Goal: Information Seeking & Learning: Learn about a topic

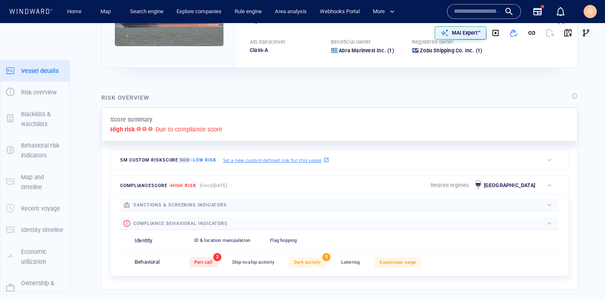
scroll to position [21, 0]
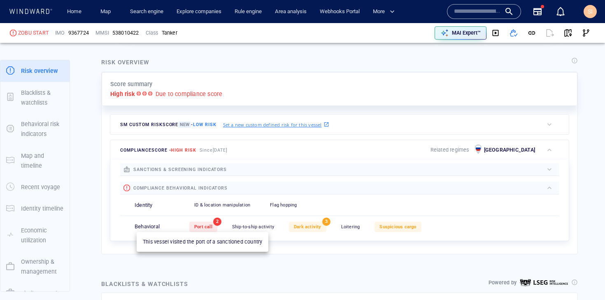
click at [205, 224] on div "Port call" at bounding box center [203, 227] width 28 height 10
click at [206, 228] on span "Port call" at bounding box center [203, 226] width 18 height 5
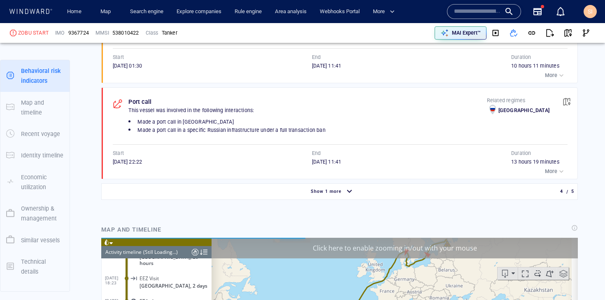
scroll to position [6875, 0]
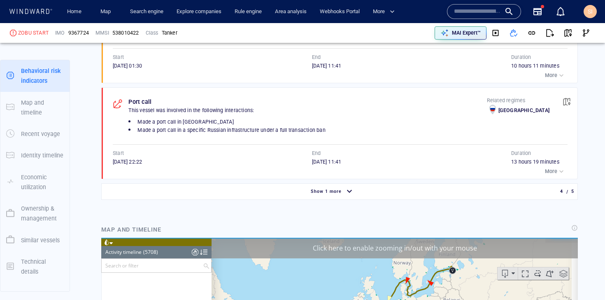
scroll to position [129077, 0]
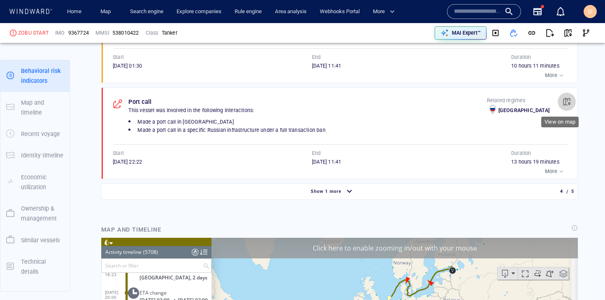
click at [563, 100] on span "button" at bounding box center [567, 102] width 8 height 8
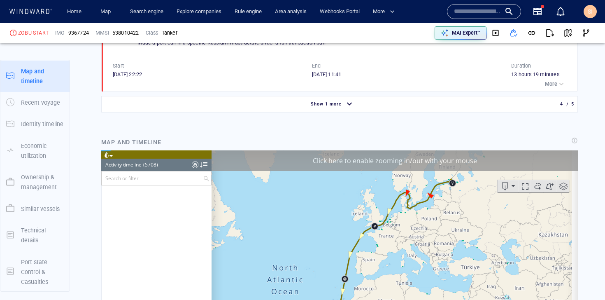
scroll to position [126442, 0]
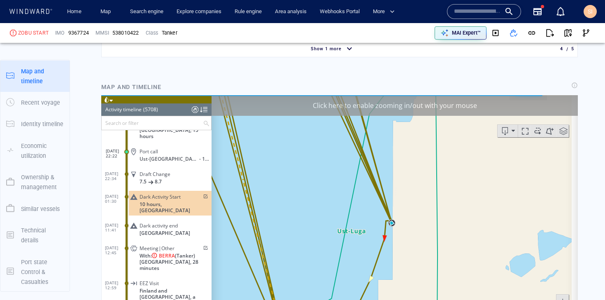
scroll to position [818, 0]
click at [418, 107] on div "Click here to enable zooming in/out with your mouse" at bounding box center [395, 105] width 367 height 21
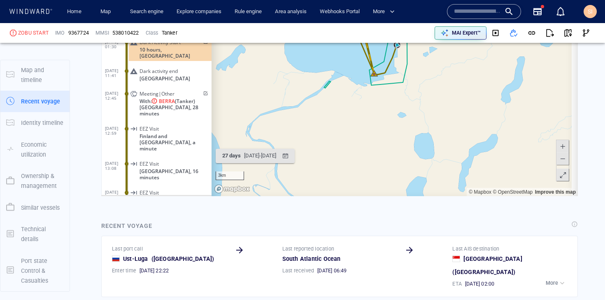
scroll to position [909, 0]
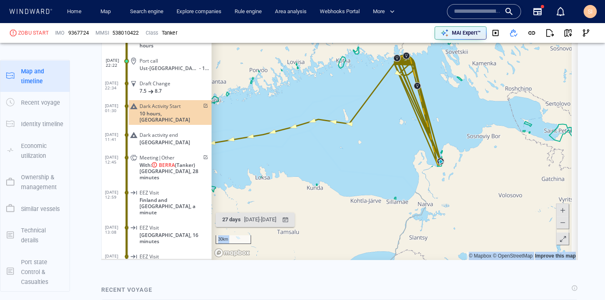
drag, startPoint x: 419, startPoint y: 119, endPoint x: 420, endPoint y: 198, distance: 78.7
drag, startPoint x: 406, startPoint y: 138, endPoint x: 407, endPoint y: 190, distance: 52.3
click at [407, 193] on canvas "Map" at bounding box center [392, 132] width 360 height 255
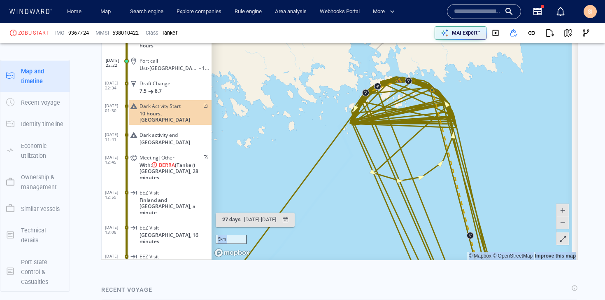
drag, startPoint x: 420, startPoint y: 107, endPoint x: 414, endPoint y: 213, distance: 106.8
click at [414, 213] on canvas "Map" at bounding box center [392, 132] width 360 height 255
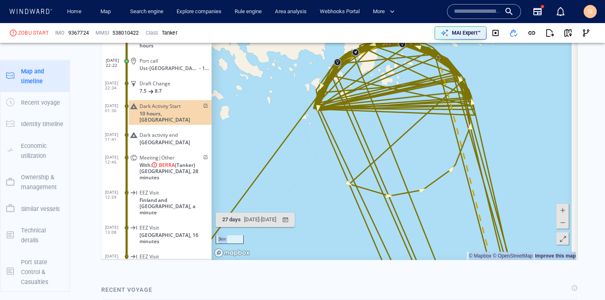
drag, startPoint x: 406, startPoint y: 116, endPoint x: 425, endPoint y: 201, distance: 87.3
click at [425, 201] on canvas "Map" at bounding box center [392, 132] width 360 height 255
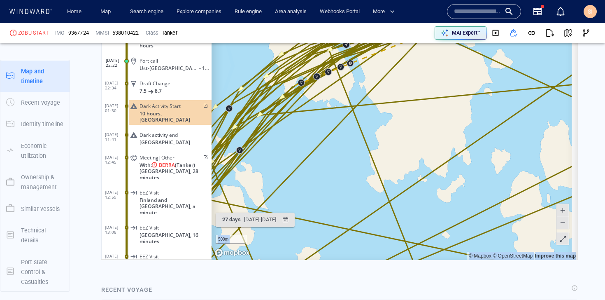
drag, startPoint x: 361, startPoint y: 140, endPoint x: 397, endPoint y: 215, distance: 83.1
click at [397, 215] on canvas "Map" at bounding box center [392, 132] width 360 height 255
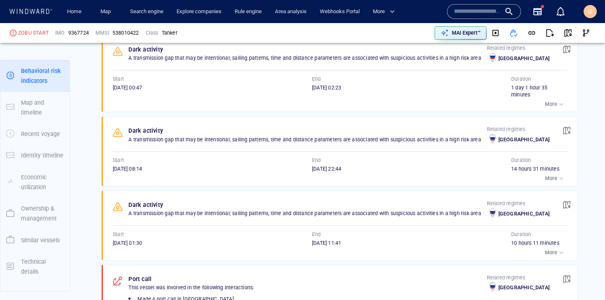
scroll to position [0, 0]
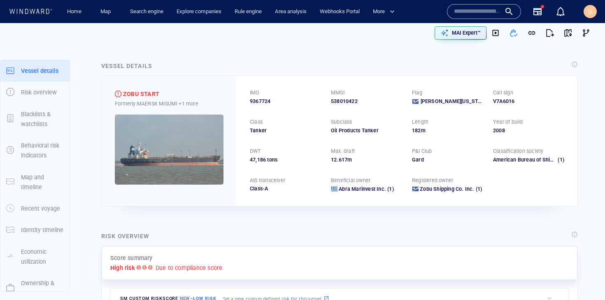
click at [268, 102] on span "9367724" at bounding box center [260, 101] width 21 height 7
copy span "9367724"
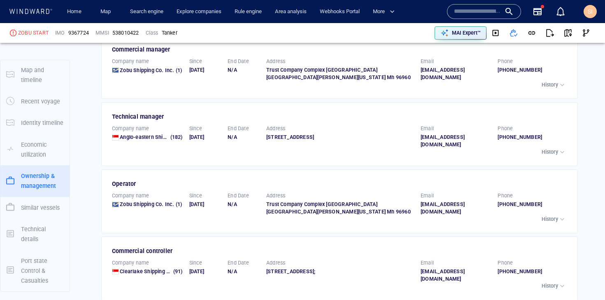
scroll to position [1696, 0]
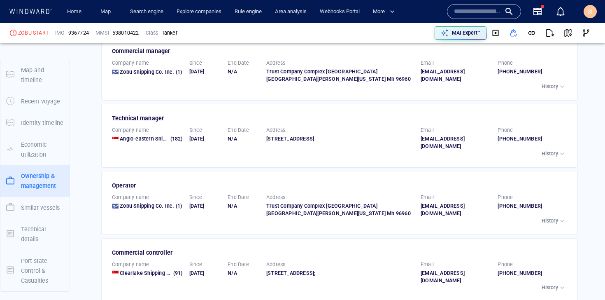
click at [547, 284] on p "History" at bounding box center [550, 287] width 16 height 7
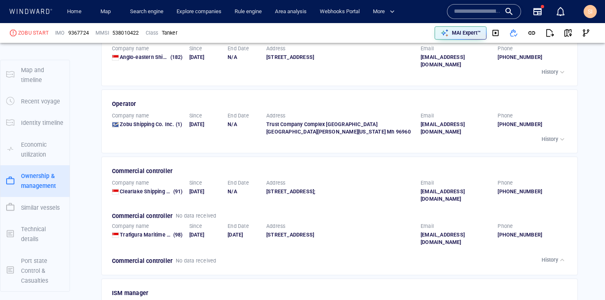
scroll to position [1815, 0]
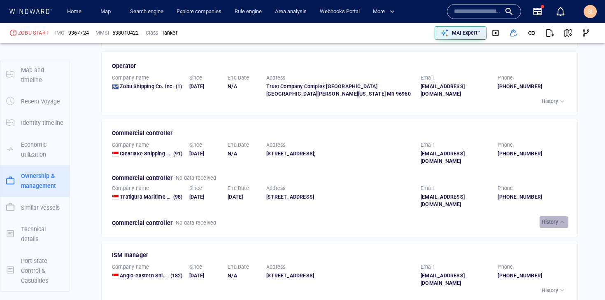
click at [547, 218] on p "History" at bounding box center [550, 221] width 16 height 7
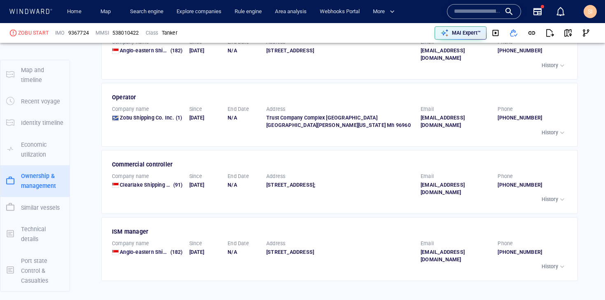
scroll to position [1750, 0]
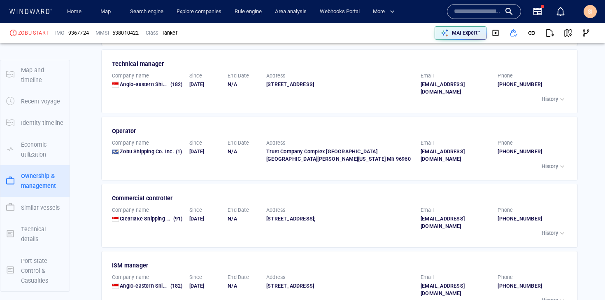
click at [549, 163] on p "History" at bounding box center [550, 166] width 16 height 7
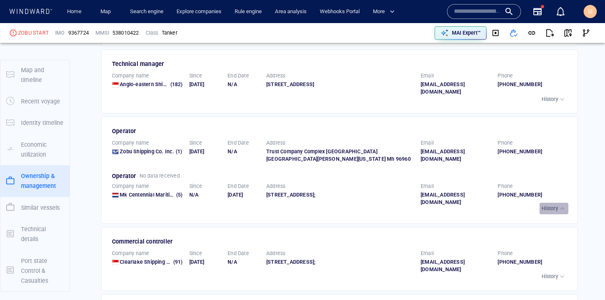
click at [555, 203] on button "History" at bounding box center [554, 209] width 29 height 12
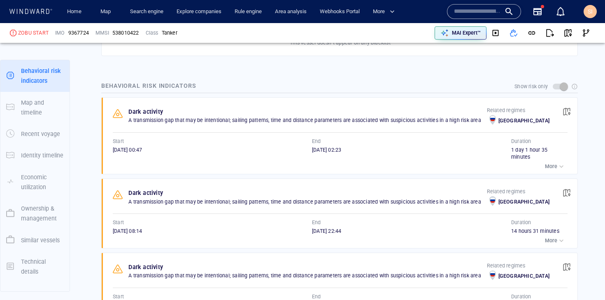
scroll to position [607, 0]
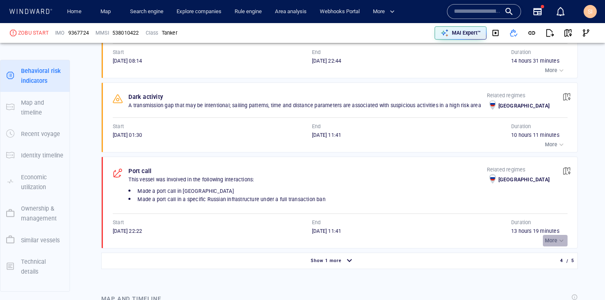
click at [549, 241] on p "More" at bounding box center [551, 240] width 12 height 7
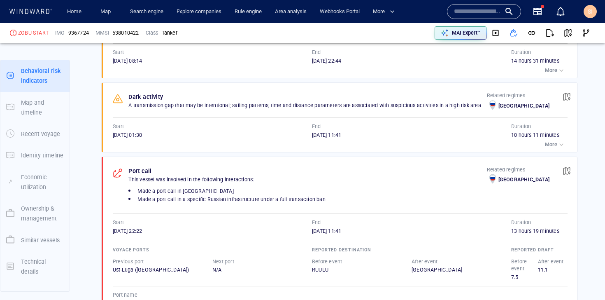
scroll to position [677, 0]
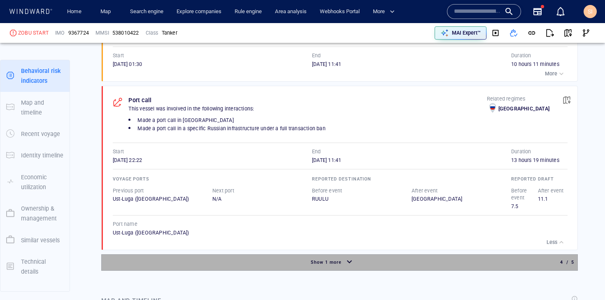
click at [347, 262] on div "button" at bounding box center [349, 262] width 13 height 14
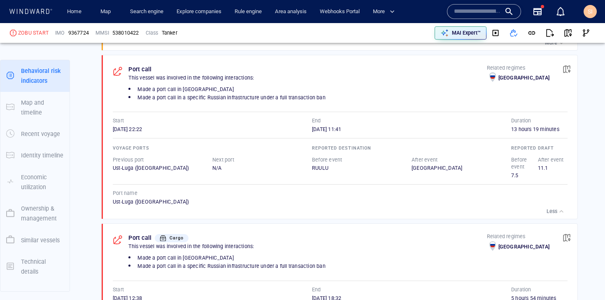
scroll to position [776, 0]
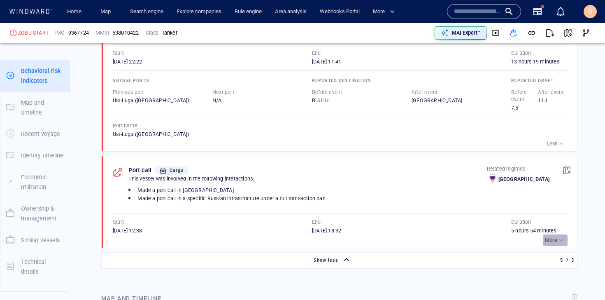
click at [547, 238] on p "More" at bounding box center [551, 239] width 12 height 7
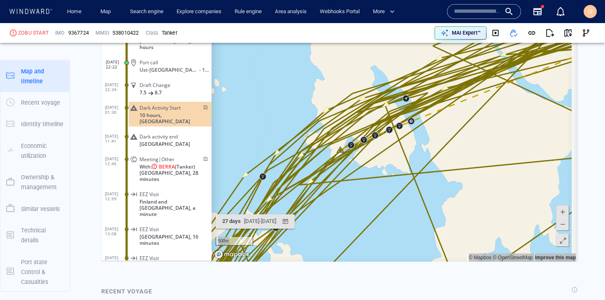
scroll to position [1165, 0]
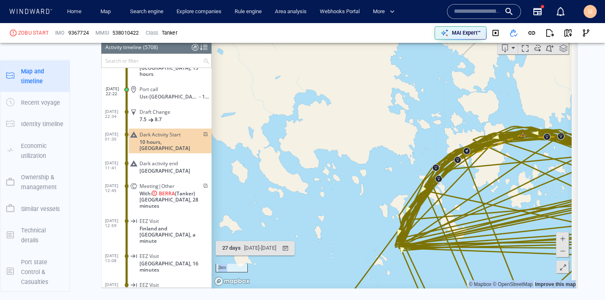
drag, startPoint x: 482, startPoint y: 199, endPoint x: 420, endPoint y: 155, distance: 75.4
click at [420, 155] on canvas "Map" at bounding box center [392, 160] width 360 height 255
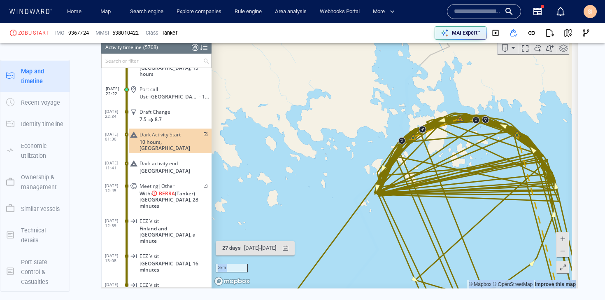
drag, startPoint x: 479, startPoint y: 199, endPoint x: 427, endPoint y: 144, distance: 75.5
click at [427, 144] on canvas "Map" at bounding box center [392, 160] width 360 height 255
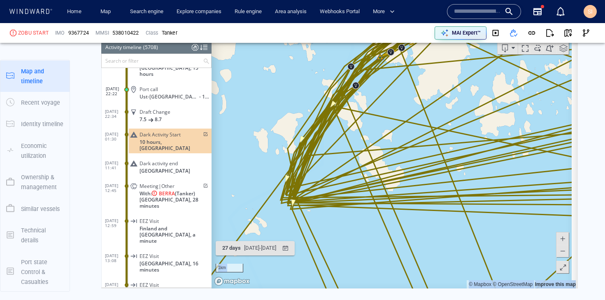
drag, startPoint x: 363, startPoint y: 113, endPoint x: 411, endPoint y: 183, distance: 85.0
click at [411, 183] on canvas "Map" at bounding box center [392, 160] width 360 height 255
drag, startPoint x: 439, startPoint y: 165, endPoint x: 411, endPoint y: 201, distance: 46.1
click at [411, 201] on canvas "Map" at bounding box center [392, 160] width 360 height 255
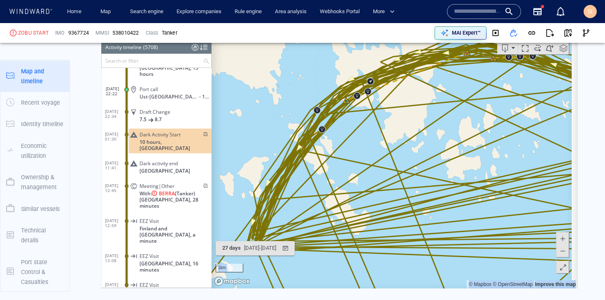
drag, startPoint x: 432, startPoint y: 136, endPoint x: 390, endPoint y: 179, distance: 60.3
click at [390, 179] on canvas "Map" at bounding box center [392, 160] width 360 height 255
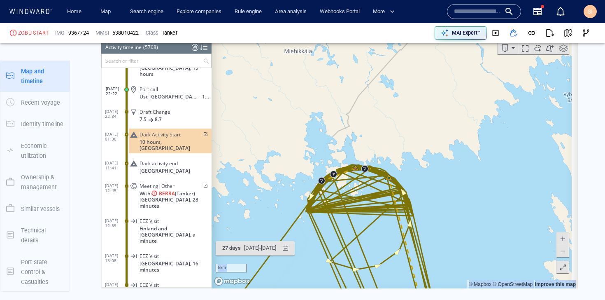
drag, startPoint x: 473, startPoint y: 211, endPoint x: 461, endPoint y: 118, distance: 93.4
click at [461, 118] on canvas "Map" at bounding box center [392, 160] width 360 height 255
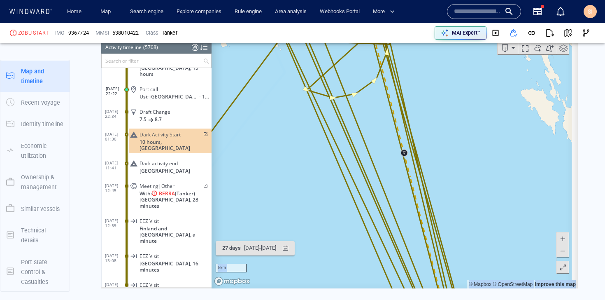
drag, startPoint x: 446, startPoint y: 205, endPoint x: 437, endPoint y: 136, distance: 69.4
click at [437, 136] on canvas "Map" at bounding box center [392, 160] width 360 height 255
drag, startPoint x: 447, startPoint y: 222, endPoint x: 422, endPoint y: 112, distance: 113.6
click at [422, 112] on canvas "Map" at bounding box center [392, 160] width 360 height 255
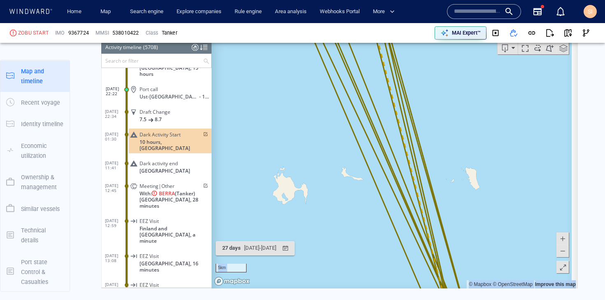
drag, startPoint x: 456, startPoint y: 213, endPoint x: 442, endPoint y: 125, distance: 89.2
click at [442, 125] on canvas "Map" at bounding box center [392, 160] width 360 height 255
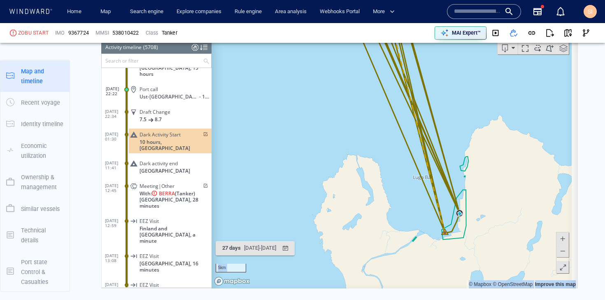
drag, startPoint x: 462, startPoint y: 196, endPoint x: 450, endPoint y: 117, distance: 80.4
click at [450, 117] on canvas "Map" at bounding box center [392, 160] width 360 height 255
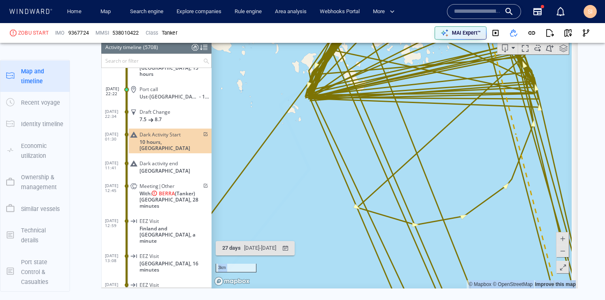
drag, startPoint x: 410, startPoint y: 99, endPoint x: 437, endPoint y: 183, distance: 88.2
click at [437, 183] on canvas "Map" at bounding box center [392, 160] width 360 height 255
drag, startPoint x: 416, startPoint y: 121, endPoint x: 416, endPoint y: 177, distance: 55.6
click at [416, 177] on canvas "Map" at bounding box center [392, 160] width 360 height 255
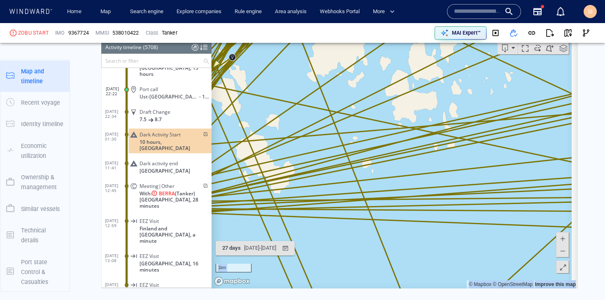
drag, startPoint x: 395, startPoint y: 110, endPoint x: 423, endPoint y: 207, distance: 101.2
click at [423, 207] on canvas "Map" at bounding box center [392, 160] width 360 height 255
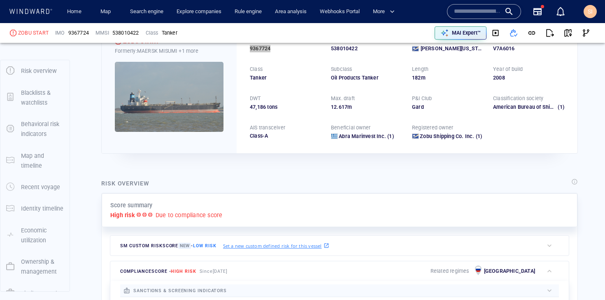
scroll to position [53, 0]
click at [132, 10] on link "Search engine" at bounding box center [147, 12] width 40 height 14
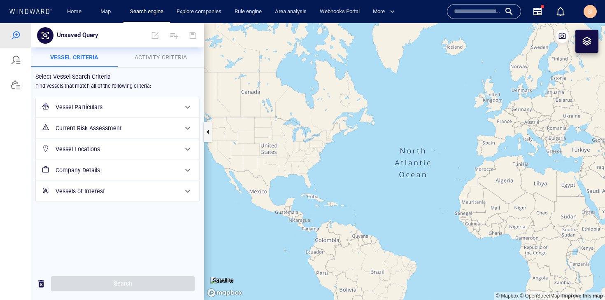
click at [151, 151] on h6 "Vessel Locations" at bounding box center [117, 149] width 122 height 10
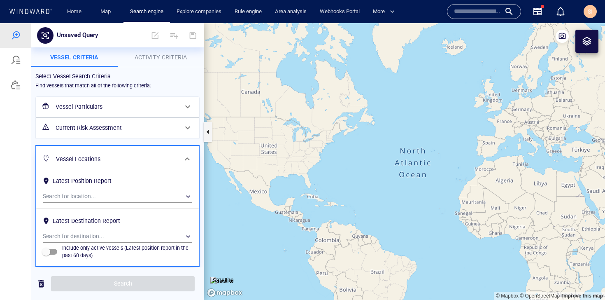
scroll to position [52, 0]
click at [173, 40] on span at bounding box center [174, 36] width 20 height 20
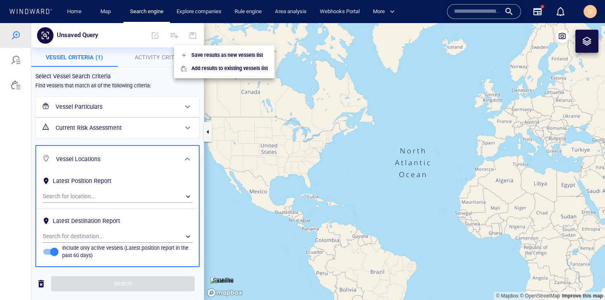
click at [157, 58] on div at bounding box center [302, 161] width 605 height 277
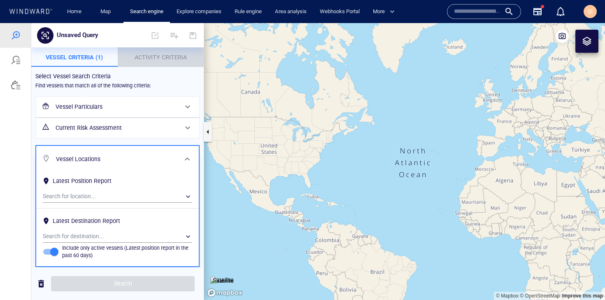
click at [157, 58] on span "Activity Criteria" at bounding box center [161, 57] width 52 height 7
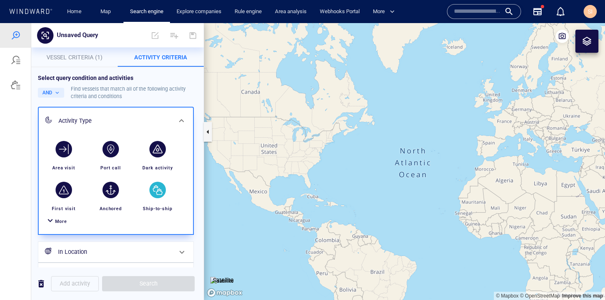
click at [153, 193] on div "button" at bounding box center [158, 190] width 16 height 16
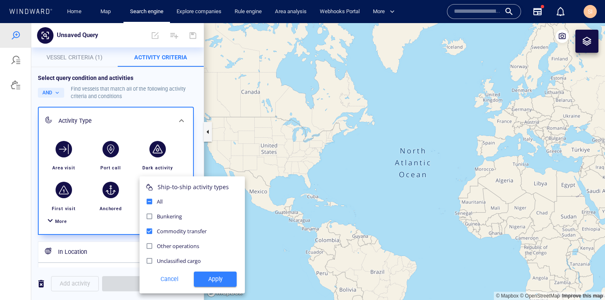
click at [143, 90] on div at bounding box center [302, 161] width 605 height 277
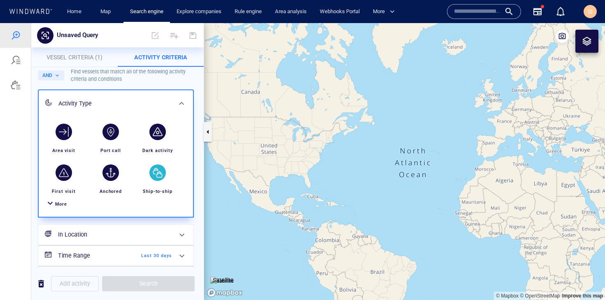
scroll to position [17, 0]
click at [161, 177] on div "button" at bounding box center [158, 172] width 16 height 16
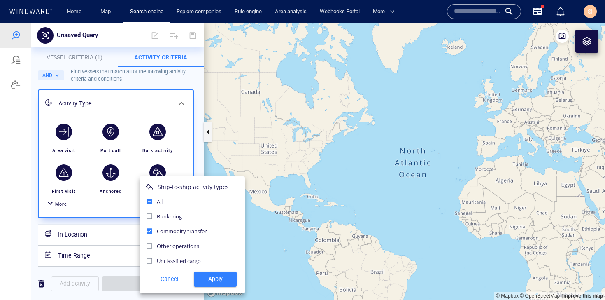
click at [227, 280] on span "Apply" at bounding box center [216, 279] width 30 height 10
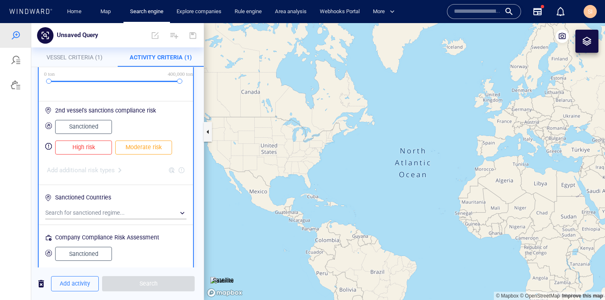
scroll to position [322, 0]
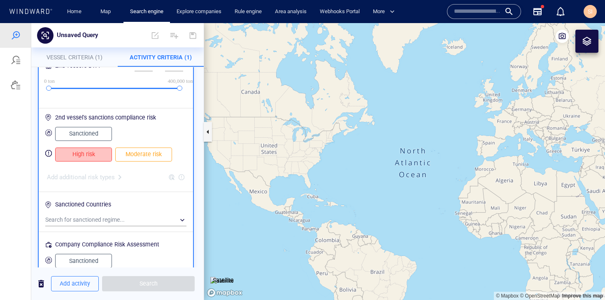
click at [76, 153] on span "High risk" at bounding box center [84, 154] width 40 height 10
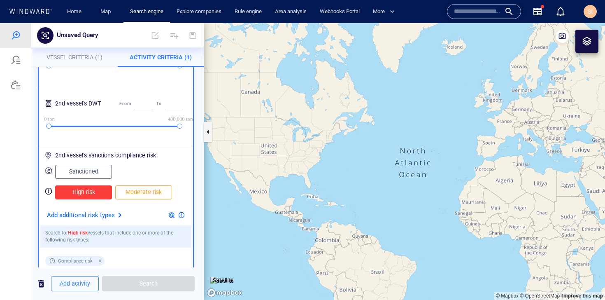
click at [87, 129] on div "0 ton 0 ton 400,000 ton 400,000 ton" at bounding box center [114, 127] width 131 height 7
click at [85, 173] on span "Sanctioned" at bounding box center [84, 171] width 40 height 10
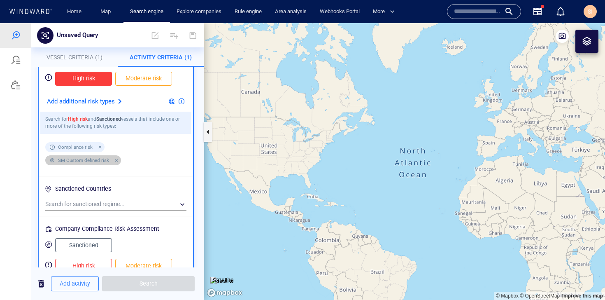
click at [118, 163] on div at bounding box center [115, 160] width 7 height 7
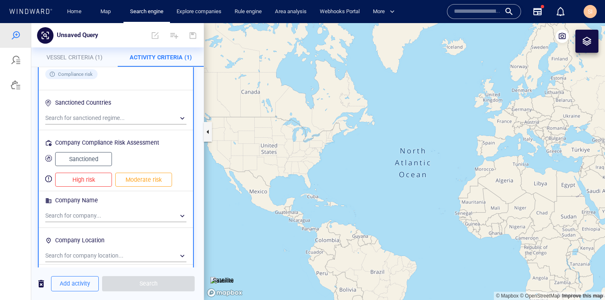
scroll to position [503, 0]
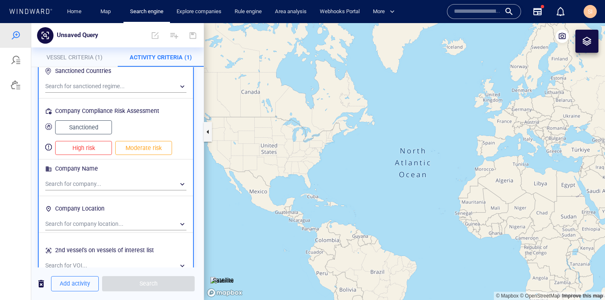
click at [97, 152] on span "High risk" at bounding box center [84, 148] width 40 height 10
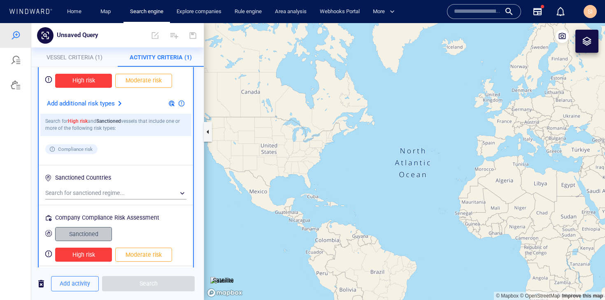
click at [97, 231] on span "Sanctioned" at bounding box center [84, 234] width 40 height 10
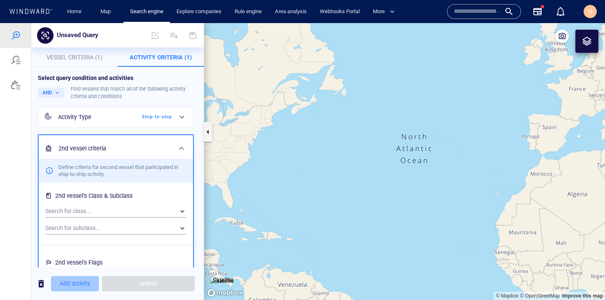
click at [77, 284] on span "Add activity" at bounding box center [75, 283] width 30 height 10
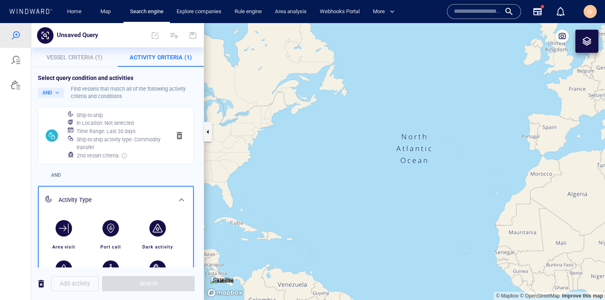
click at [59, 175] on span "AND" at bounding box center [56, 175] width 10 height 7
click at [49, 95] on button "AND" at bounding box center [51, 93] width 26 height 10
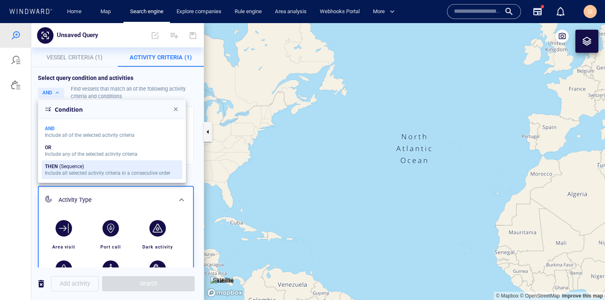
click at [72, 175] on div "Include all selected activity criteria in a consecutive order" at bounding box center [108, 173] width 126 height 6
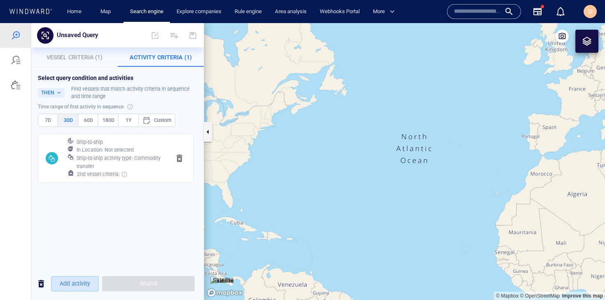
click at [75, 283] on span "Add activity" at bounding box center [75, 283] width 30 height 10
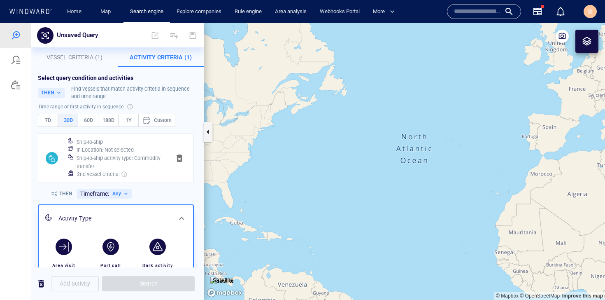
scroll to position [120, 0]
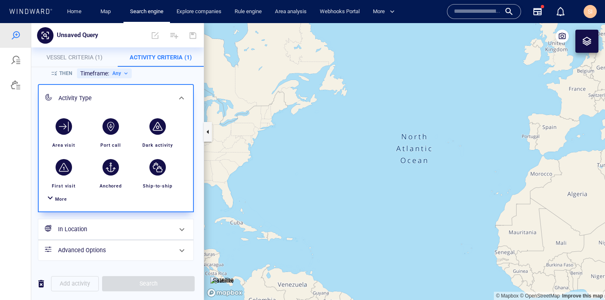
click at [54, 200] on div at bounding box center [50, 199] width 10 height 12
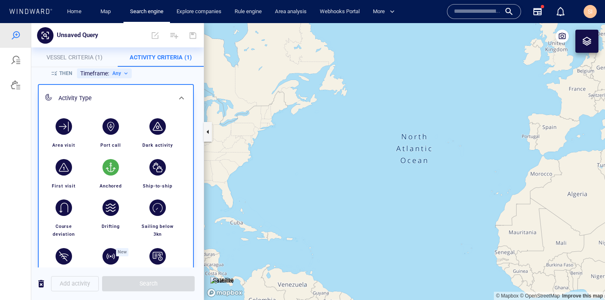
scroll to position [195, 0]
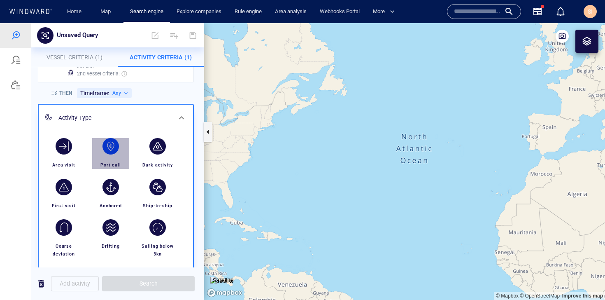
click at [115, 153] on div "button" at bounding box center [110, 146] width 23 height 23
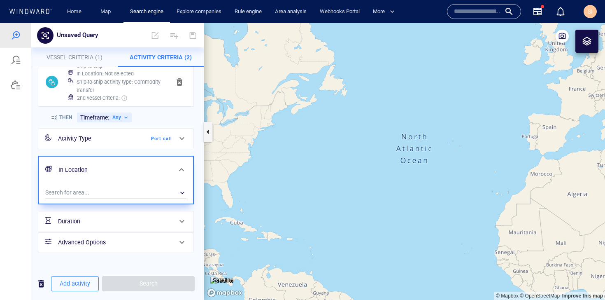
scroll to position [79, 0]
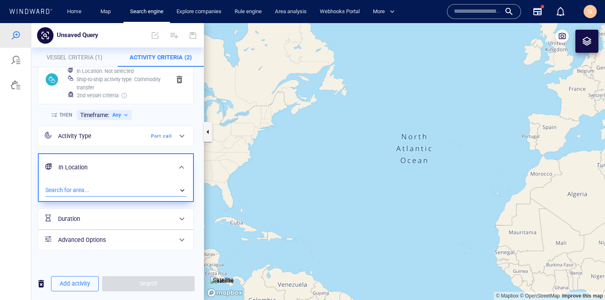
click at [118, 192] on div "​" at bounding box center [115, 190] width 141 height 12
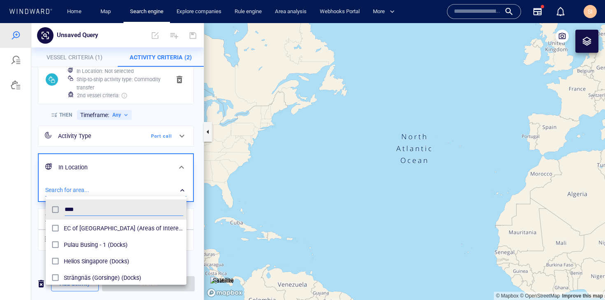
scroll to position [0, 0]
type input "****"
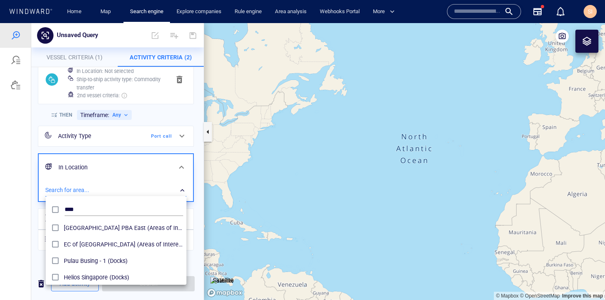
click at [169, 135] on div at bounding box center [302, 161] width 605 height 277
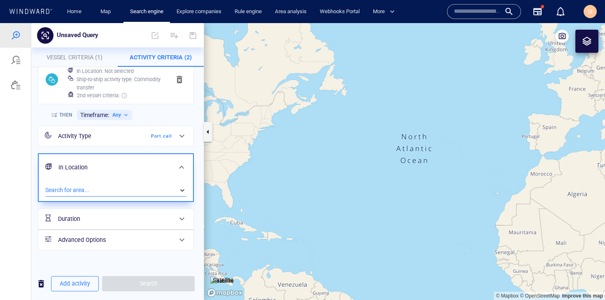
click at [177, 136] on icon at bounding box center [182, 136] width 10 height 10
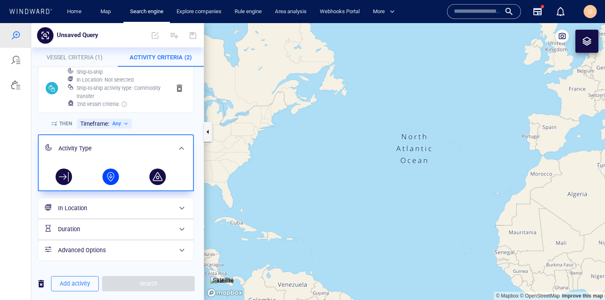
scroll to position [79, 0]
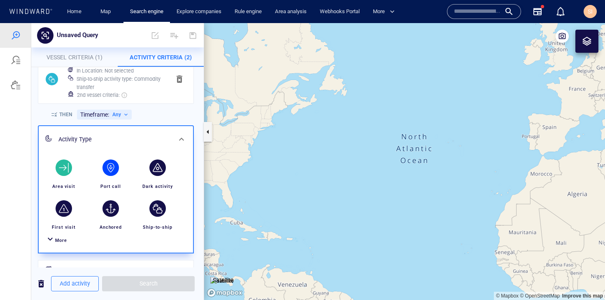
click at [70, 174] on div "button" at bounding box center [63, 167] width 23 height 23
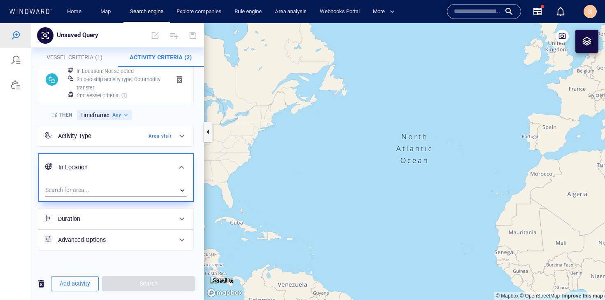
scroll to position [79, 0]
click at [118, 189] on div "​" at bounding box center [115, 190] width 141 height 12
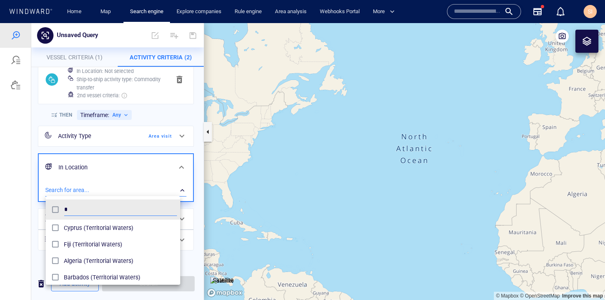
scroll to position [76, 135]
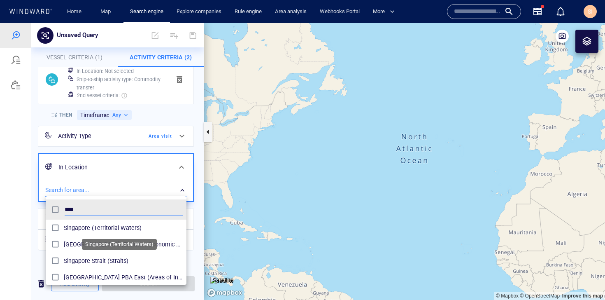
type input "****"
click at [94, 229] on span "Singapore (Territorial Waters)" at bounding box center [123, 228] width 119 height 10
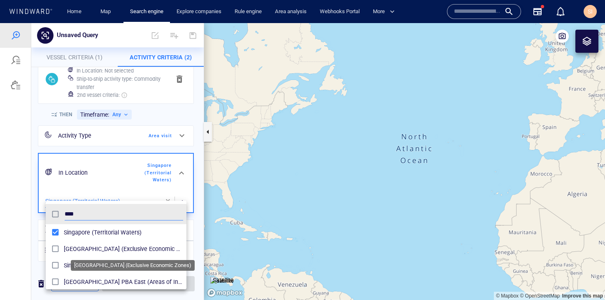
click at [94, 253] on div "Singapore (Exclusive Economic Zones)" at bounding box center [123, 248] width 119 height 13
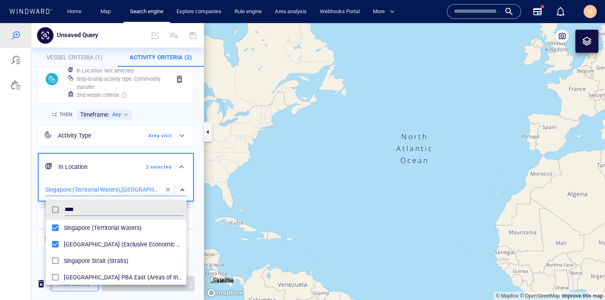
click at [28, 210] on div at bounding box center [302, 161] width 605 height 277
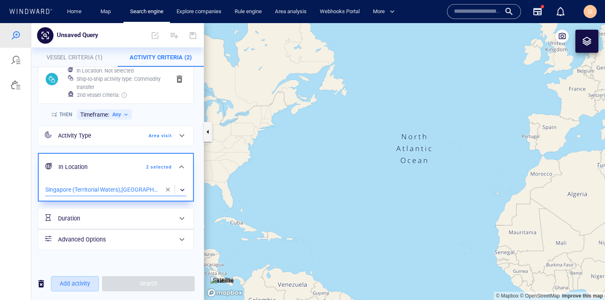
click at [79, 285] on span "Add activity" at bounding box center [75, 283] width 30 height 10
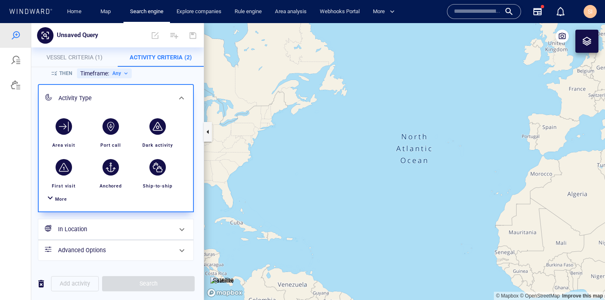
scroll to position [171, 0]
click at [41, 287] on span "button" at bounding box center [41, 283] width 10 height 10
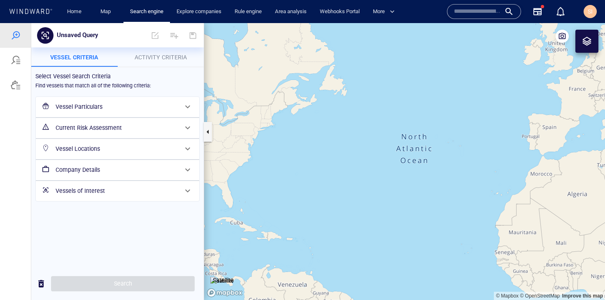
click at [140, 127] on h6 "Current Risk Assessment" at bounding box center [117, 128] width 122 height 10
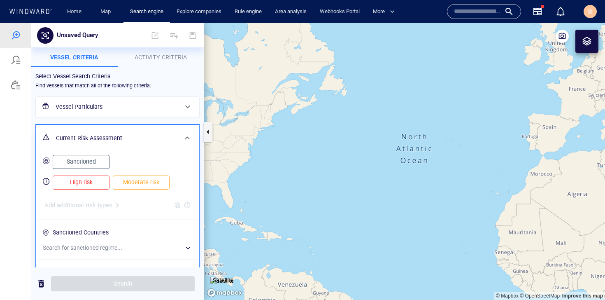
click at [140, 128] on div "Current Risk Assessment" at bounding box center [117, 138] width 163 height 27
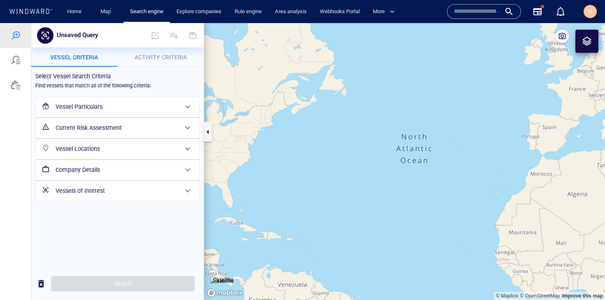
click at [150, 149] on h6 "Vessel Locations" at bounding box center [117, 149] width 122 height 10
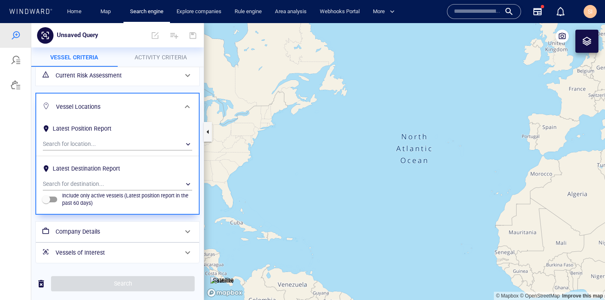
scroll to position [52, 0]
click at [63, 199] on p "Include only active vessels (Latest position report in the past 60 days)" at bounding box center [127, 199] width 130 height 15
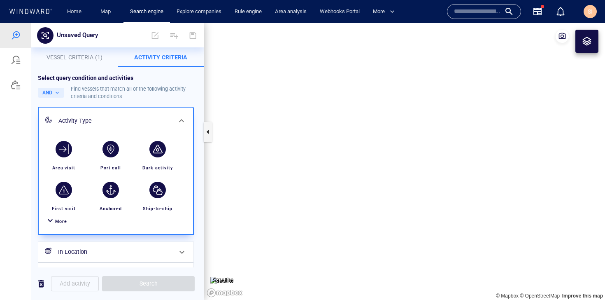
scroll to position [52, 0]
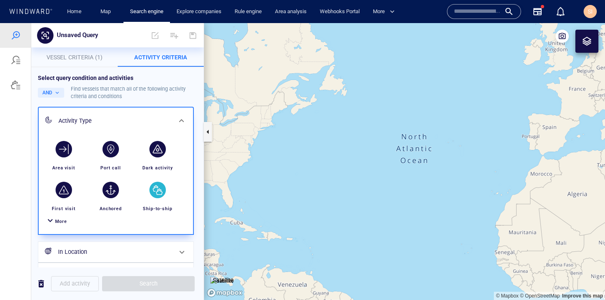
click at [158, 189] on div "button" at bounding box center [158, 190] width 16 height 16
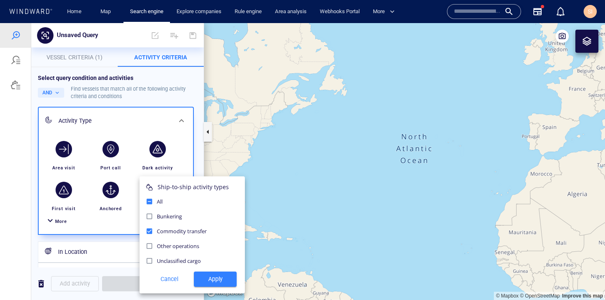
click at [208, 274] on span "Apply" at bounding box center [216, 279] width 30 height 10
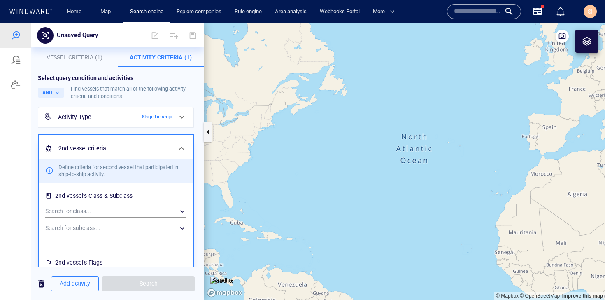
scroll to position [60, 0]
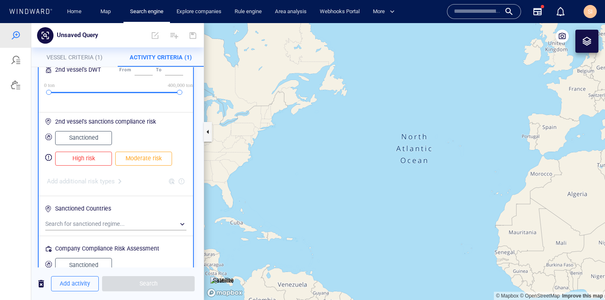
drag, startPoint x: 99, startPoint y: 157, endPoint x: 103, endPoint y: 161, distance: 6.1
click at [99, 157] on span "High risk" at bounding box center [84, 158] width 40 height 10
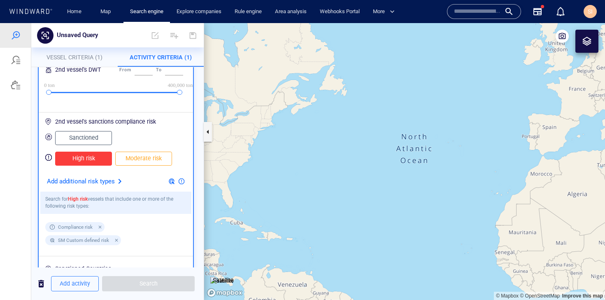
scroll to position [280, 0]
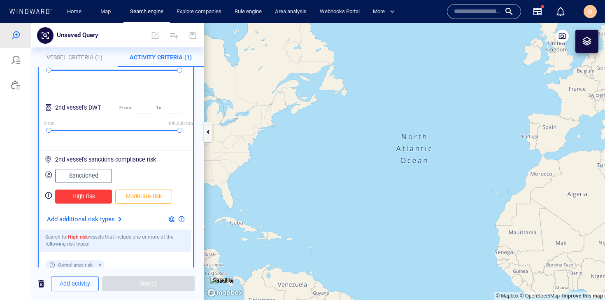
click at [93, 176] on span "Sanctioned" at bounding box center [84, 176] width 40 height 10
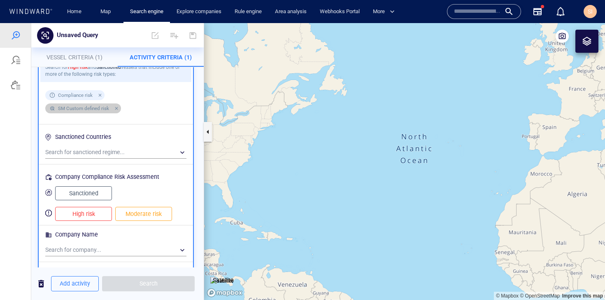
drag, startPoint x: 115, startPoint y: 108, endPoint x: 114, endPoint y: 114, distance: 5.9
click at [115, 108] on div at bounding box center [115, 108] width 7 height 7
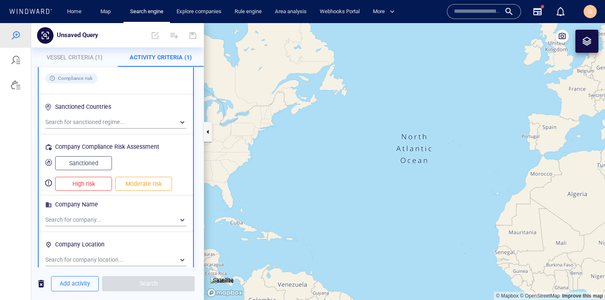
scroll to position [467, 0]
click at [96, 164] on span "Sanctioned" at bounding box center [84, 163] width 40 height 10
click at [96, 185] on span "High risk" at bounding box center [84, 184] width 40 height 10
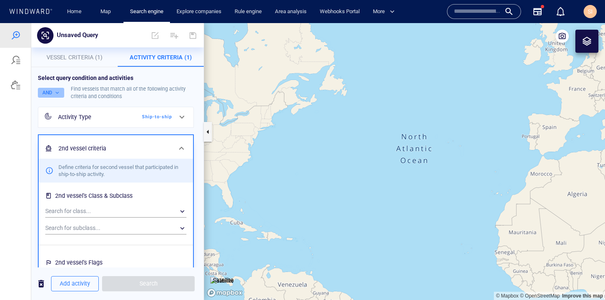
click at [58, 91] on button "AND" at bounding box center [51, 93] width 26 height 10
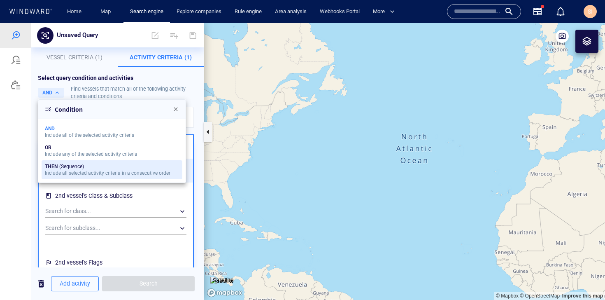
click at [69, 173] on div "Include all selected activity criteria in a consecutive order" at bounding box center [108, 173] width 126 height 6
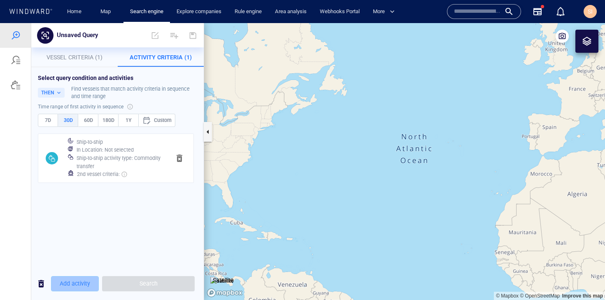
click at [80, 284] on span "Add activity" at bounding box center [75, 283] width 30 height 10
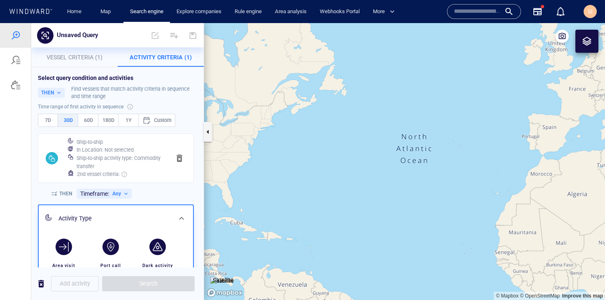
scroll to position [78, 0]
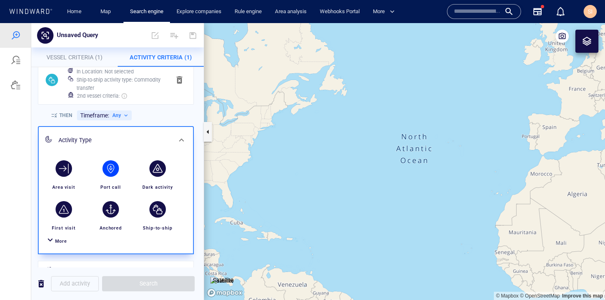
click at [113, 167] on div "button" at bounding box center [111, 168] width 16 height 16
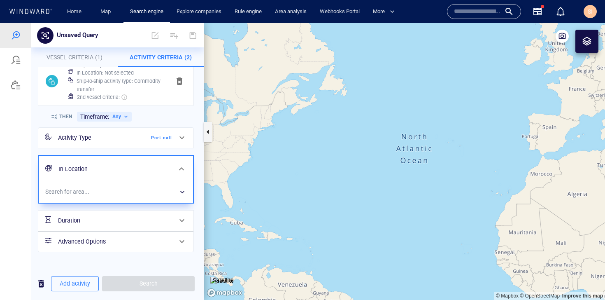
scroll to position [78, 0]
click at [117, 190] on div "​" at bounding box center [115, 191] width 141 height 12
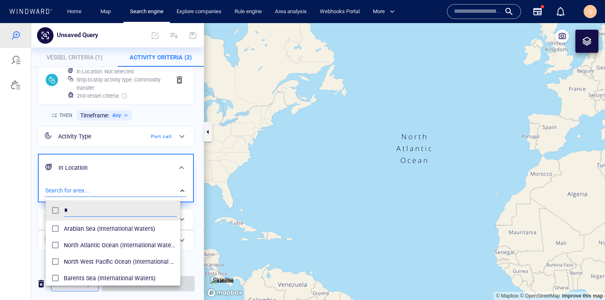
scroll to position [76, 135]
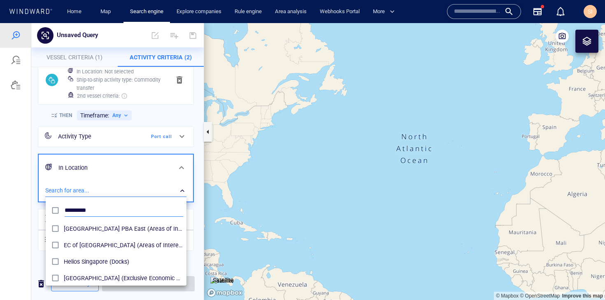
type input "*********"
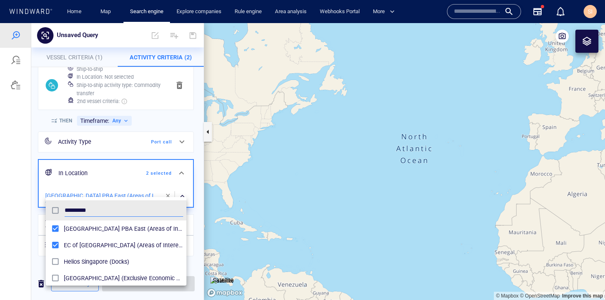
scroll to position [78, 0]
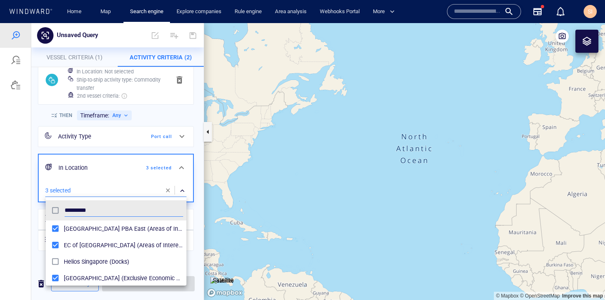
click at [5, 224] on div at bounding box center [302, 161] width 605 height 277
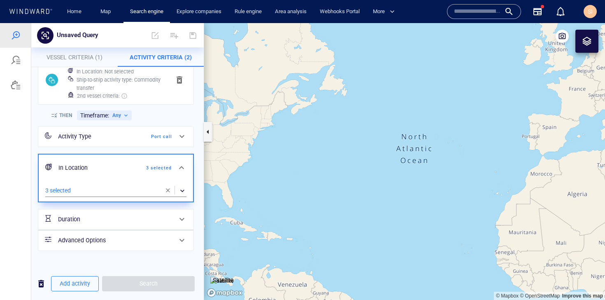
click at [104, 264] on div "Activity Type Port call In Location 3 selected 3 selected ​ Duration Advanced O…" at bounding box center [115, 195] width 159 height 143
click at [86, 59] on span "Vessel Criteria (1)" at bounding box center [75, 57] width 56 height 7
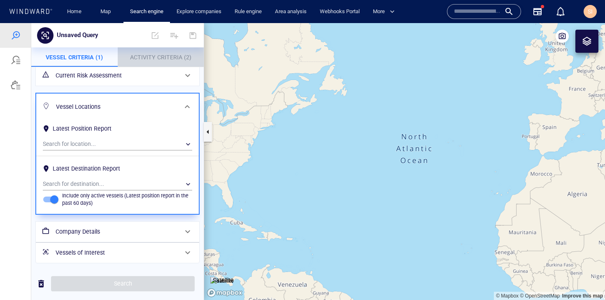
click at [146, 54] on span "Activity Criteria (2)" at bounding box center [160, 57] width 61 height 7
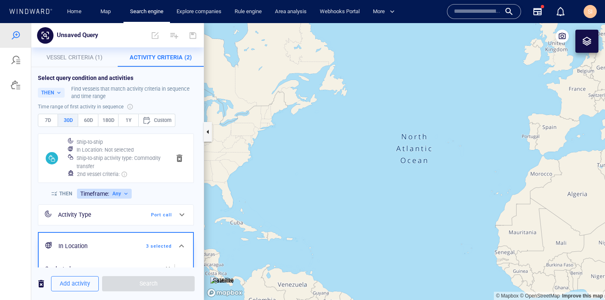
click at [108, 194] on div "Timeframe:" at bounding box center [94, 194] width 29 height 0
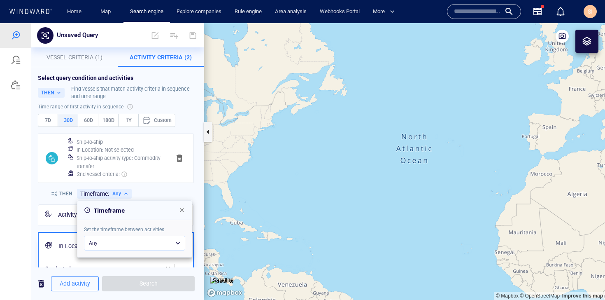
click at [131, 244] on div "Any" at bounding box center [134, 243] width 101 height 15
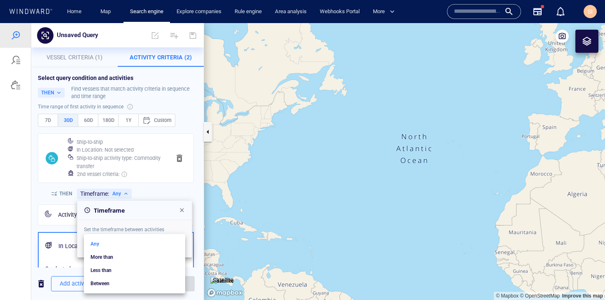
click at [158, 189] on div at bounding box center [302, 161] width 605 height 277
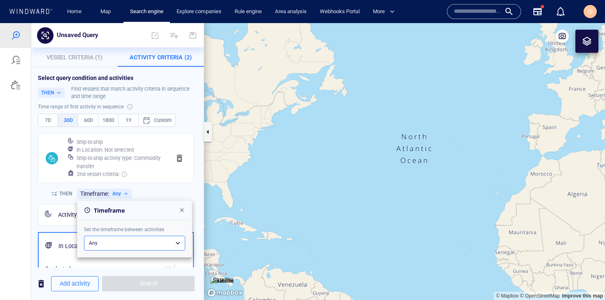
click at [160, 186] on div at bounding box center [302, 161] width 605 height 277
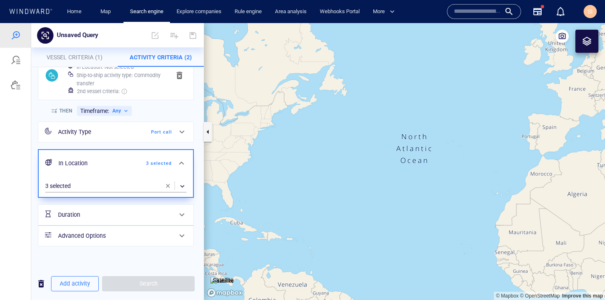
click at [166, 219] on div "Duration" at bounding box center [115, 214] width 121 height 17
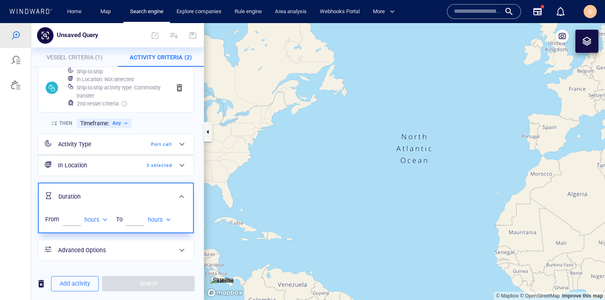
scroll to position [83, 0]
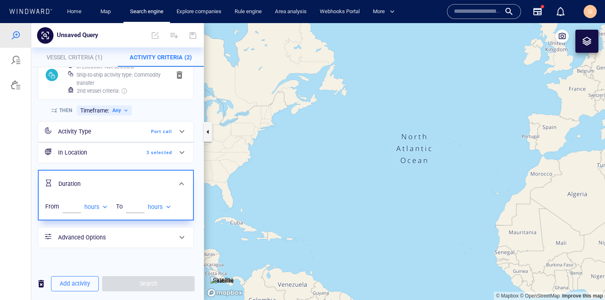
click at [141, 236] on h6 "Advanced Options" at bounding box center [115, 237] width 114 height 10
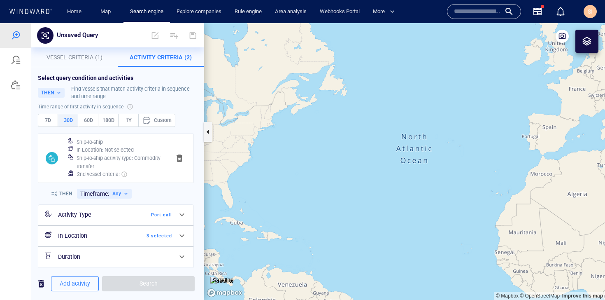
scroll to position [72, 0]
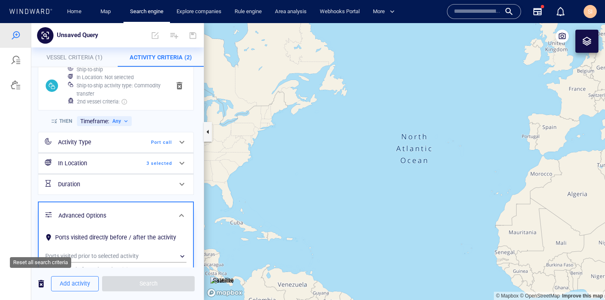
click at [42, 285] on span "button" at bounding box center [41, 283] width 10 height 10
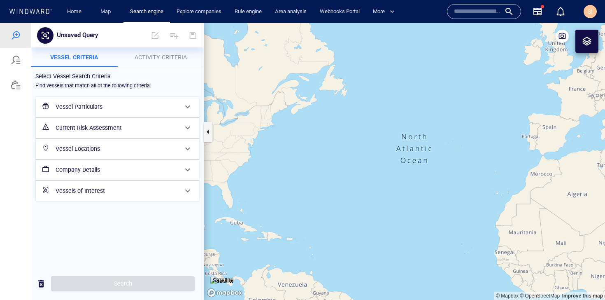
click at [138, 124] on h6 "Current Risk Assessment" at bounding box center [117, 128] width 122 height 10
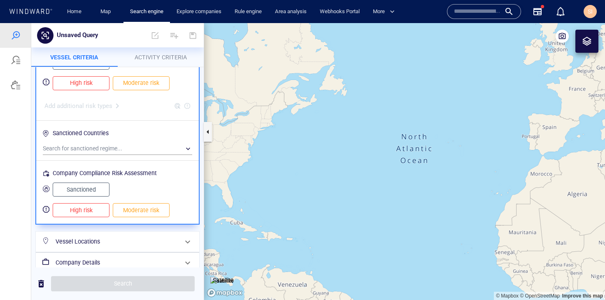
scroll to position [131, 0]
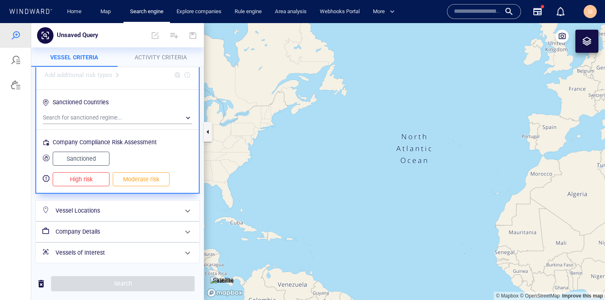
click at [124, 216] on div "Vessel Locations" at bounding box center [116, 210] width 129 height 17
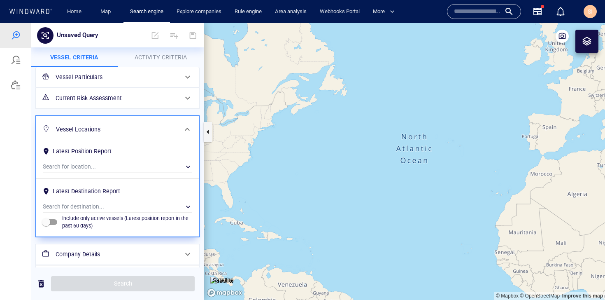
scroll to position [52, 0]
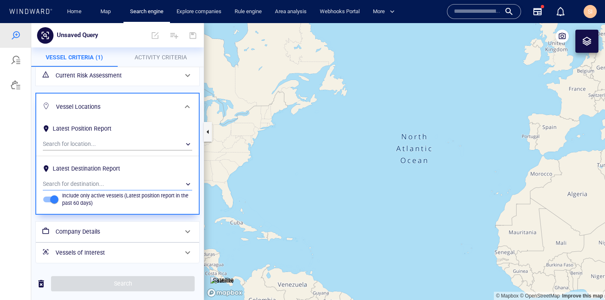
click at [112, 185] on div "​" at bounding box center [118, 184] width 150 height 12
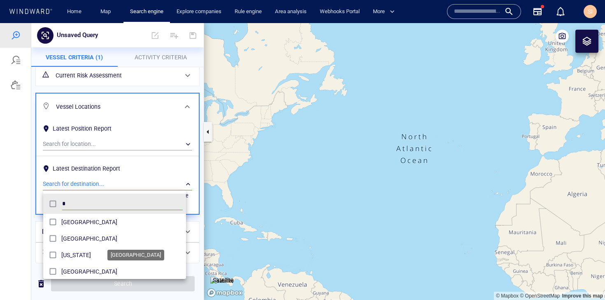
scroll to position [76, 143]
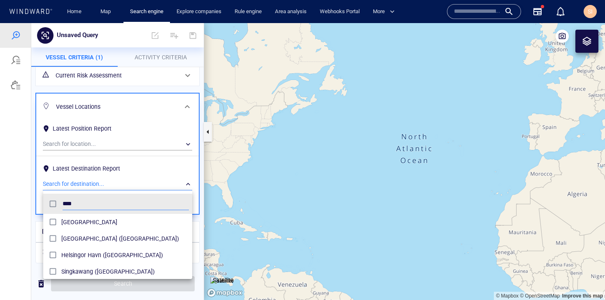
type input "****"
click at [61, 227] on div "grid" at bounding box center [54, 222] width 15 height 13
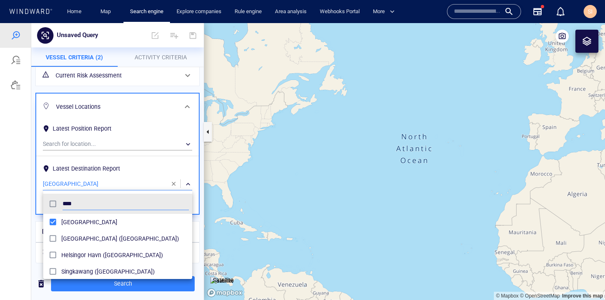
click at [23, 210] on div at bounding box center [302, 161] width 605 height 277
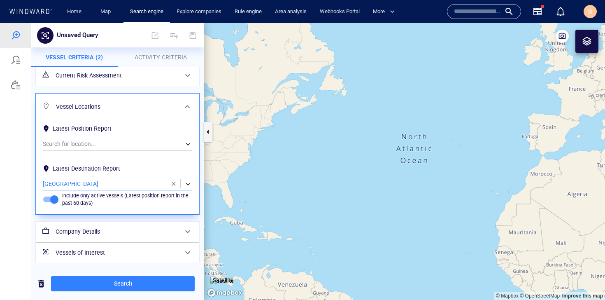
click at [168, 58] on span "Activity Criteria" at bounding box center [161, 57] width 52 height 7
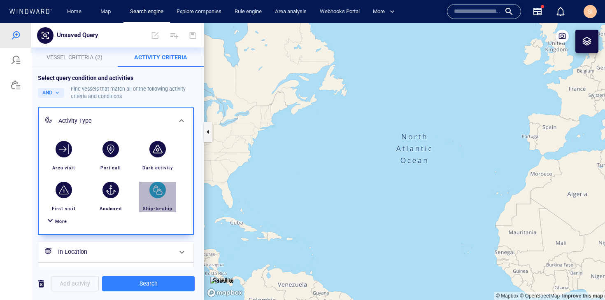
click at [158, 189] on div "button" at bounding box center [158, 190] width 16 height 16
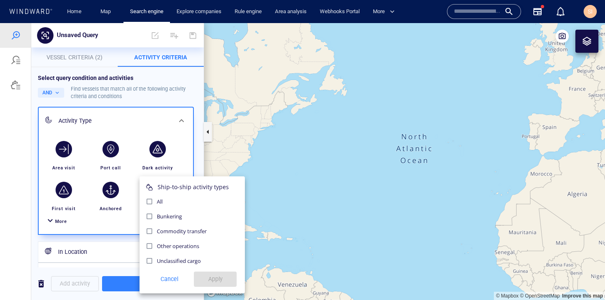
click at [161, 234] on div "Commodity transfer" at bounding box center [192, 231] width 100 height 15
click at [166, 89] on div at bounding box center [302, 161] width 605 height 277
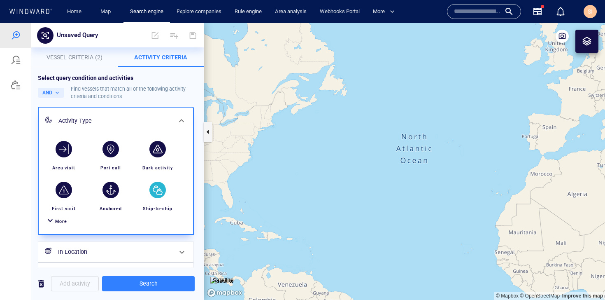
click at [158, 192] on div "button" at bounding box center [158, 190] width 16 height 16
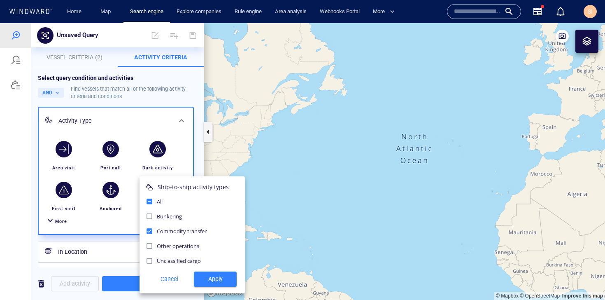
click at [214, 280] on span "Apply" at bounding box center [216, 279] width 30 height 10
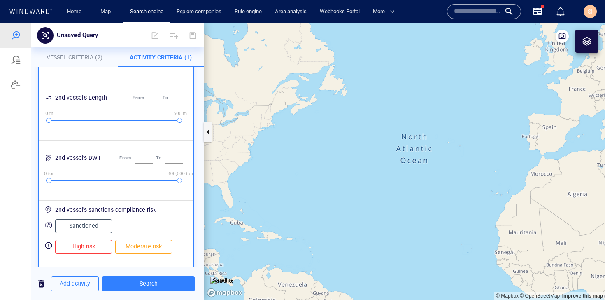
scroll to position [408, 0]
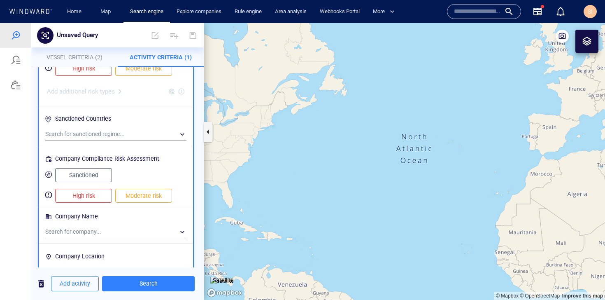
click at [105, 72] on button "High risk" at bounding box center [83, 69] width 57 height 14
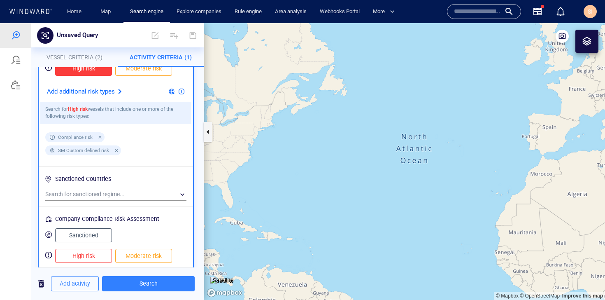
scroll to position [327, 0]
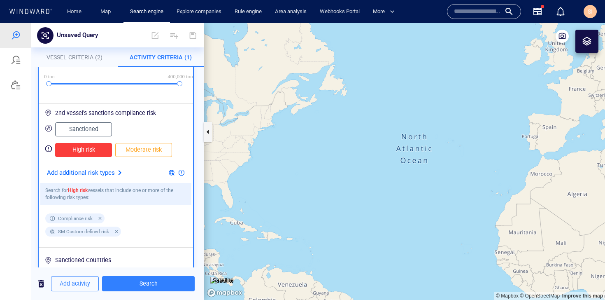
click at [142, 150] on span "Moderate risk" at bounding box center [144, 150] width 40 height 10
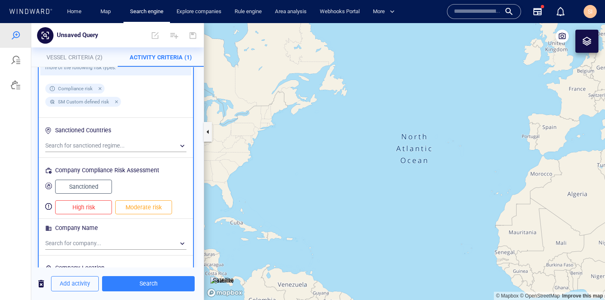
scroll to position [464, 0]
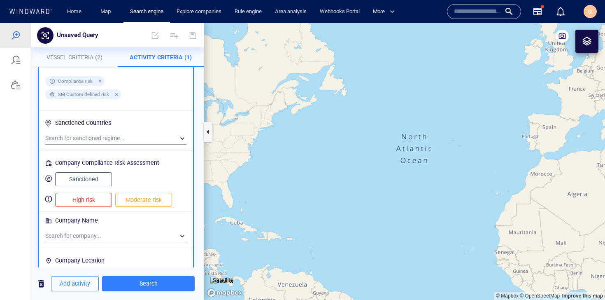
drag, startPoint x: 95, startPoint y: 203, endPoint x: 128, endPoint y: 203, distance: 33.8
click at [95, 203] on span "High risk" at bounding box center [84, 200] width 40 height 10
click at [137, 200] on span "Moderate risk" at bounding box center [144, 200] width 40 height 10
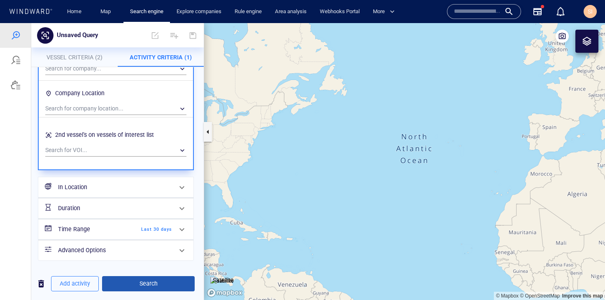
scroll to position [619, 0]
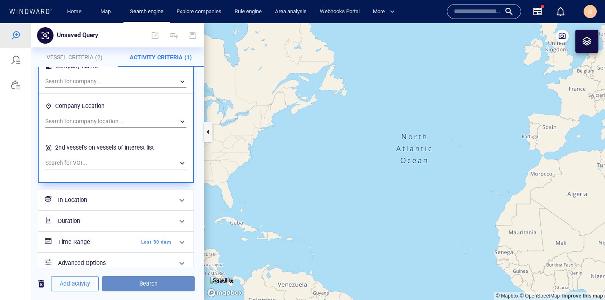
click at [159, 280] on span "Search" at bounding box center [148, 283] width 79 height 10
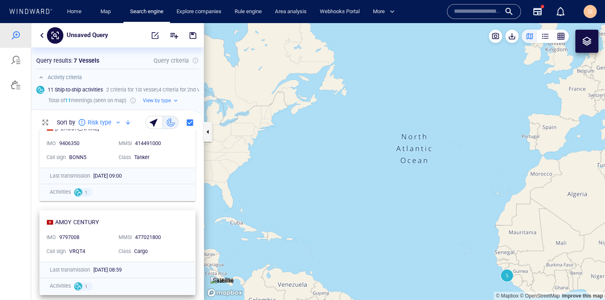
scroll to position [0, 0]
click at [563, 37] on div "button" at bounding box center [561, 36] width 8 height 8
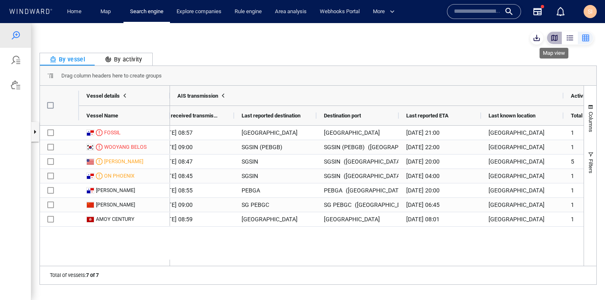
click at [556, 41] on div "button" at bounding box center [555, 38] width 8 height 8
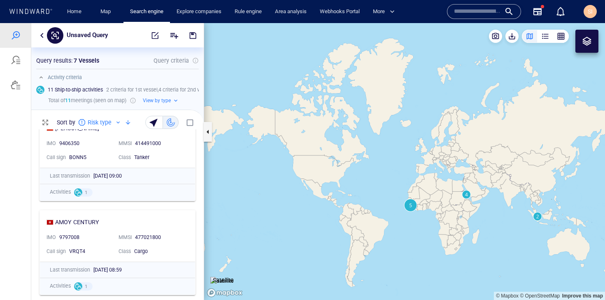
drag, startPoint x: 435, startPoint y: 226, endPoint x: 367, endPoint y: 206, distance: 70.9
click at [367, 206] on canvas "Map" at bounding box center [404, 161] width 401 height 277
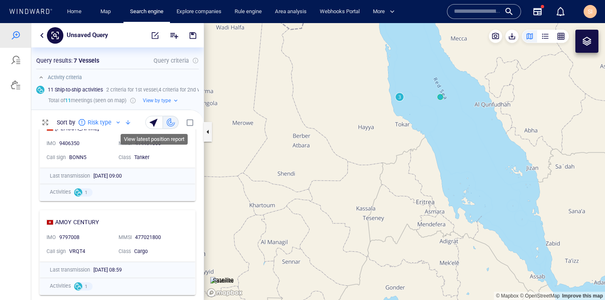
click at [159, 122] on div "button" at bounding box center [155, 123] width 12 height 12
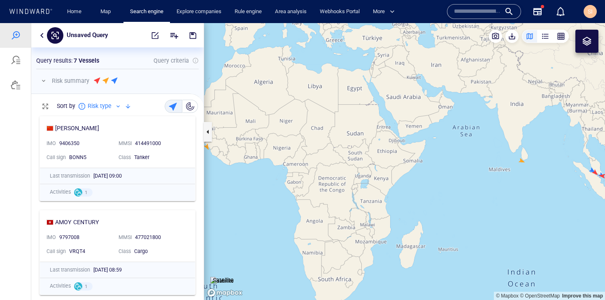
drag, startPoint x: 505, startPoint y: 210, endPoint x: 368, endPoint y: 194, distance: 138.1
click at [368, 194] on canvas "Map" at bounding box center [404, 161] width 401 height 277
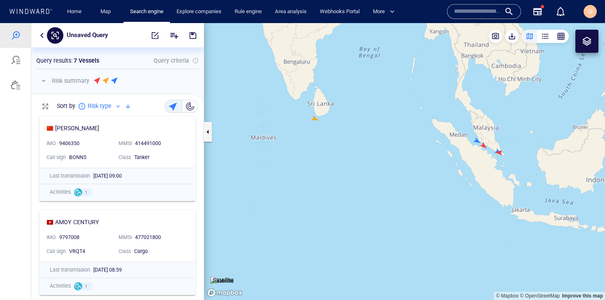
click at [315, 119] on canvas "Map" at bounding box center [404, 161] width 401 height 277
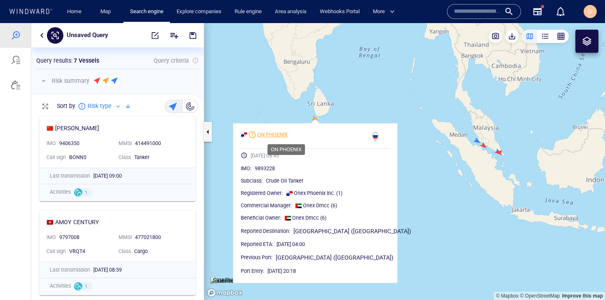
click at [288, 134] on div "ON PHOENIX" at bounding box center [272, 134] width 30 height 7
click at [35, 36] on div "Unsaved Query" at bounding box center [117, 35] width 173 height 24
click at [42, 34] on button "button" at bounding box center [42, 35] width 10 height 10
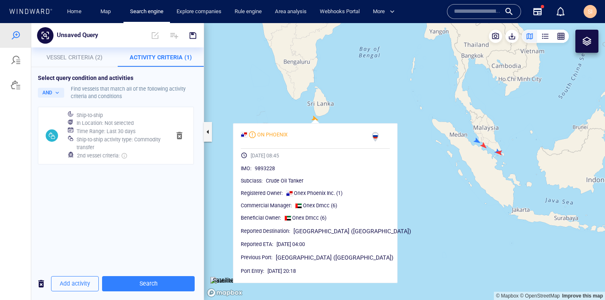
click at [185, 134] on button "button" at bounding box center [180, 136] width 20 height 20
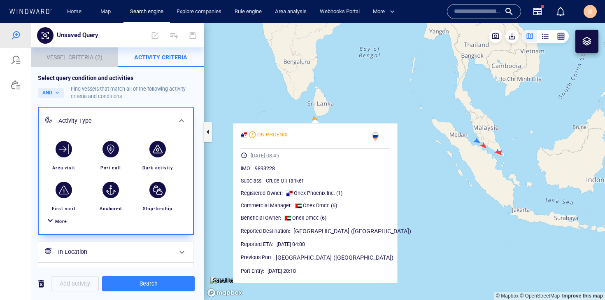
click at [88, 59] on span "Vessel Criteria (2)" at bounding box center [75, 57] width 56 height 7
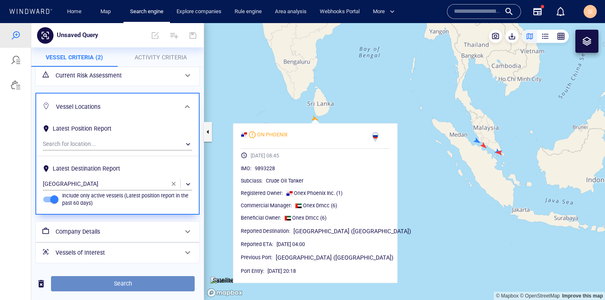
click at [188, 281] on span "Search" at bounding box center [123, 283] width 131 height 10
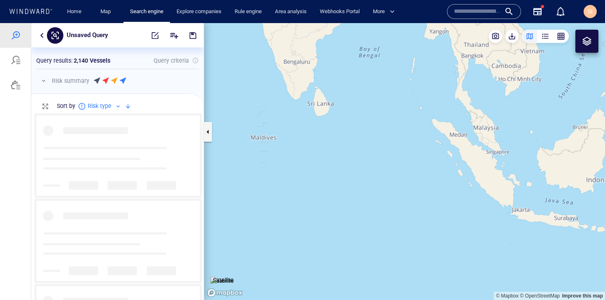
scroll to position [180, 166]
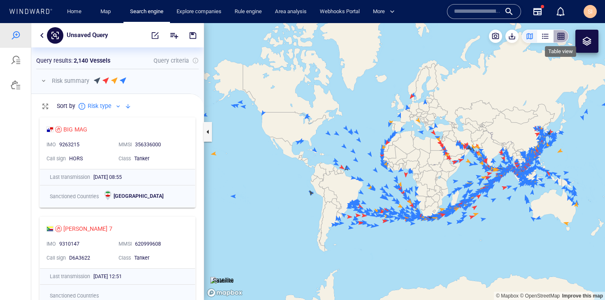
click at [561, 39] on div "button" at bounding box center [561, 36] width 8 height 8
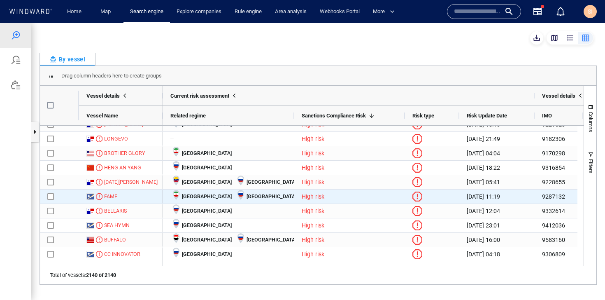
scroll to position [442, 0]
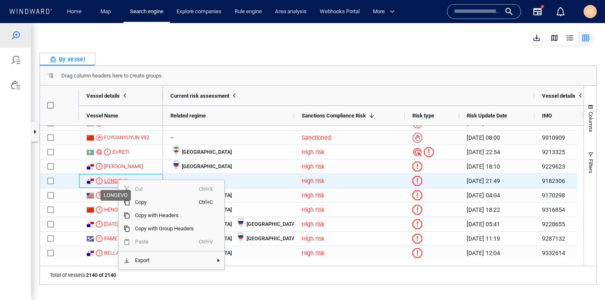
click at [103, 180] on div "LONGEVO" at bounding box center [107, 180] width 42 height 7
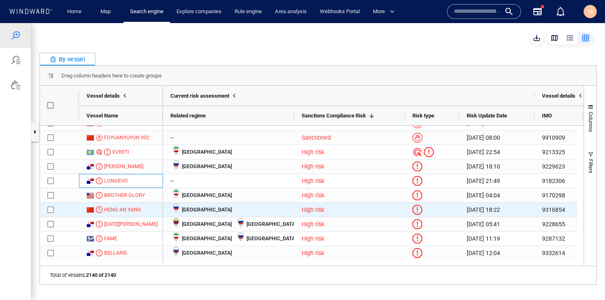
scroll to position [452, 0]
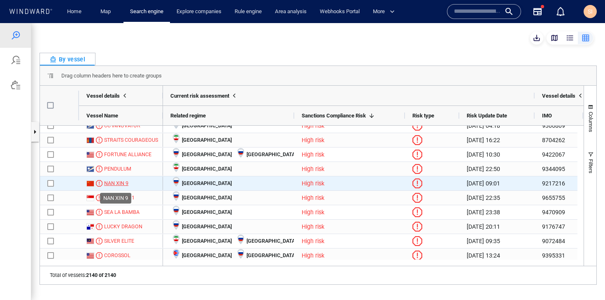
click at [118, 183] on div "NAN XIN 9" at bounding box center [116, 183] width 24 height 7
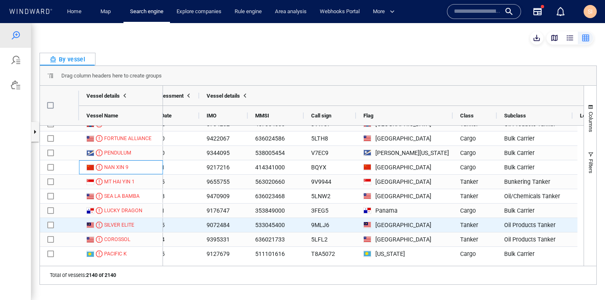
scroll to position [630, 0]
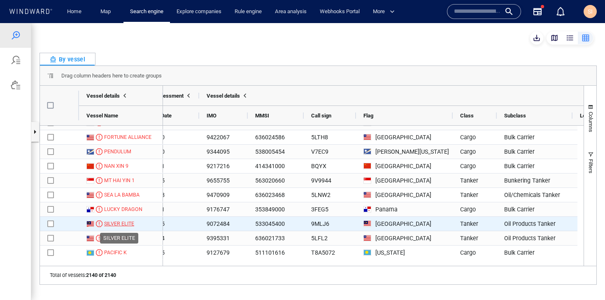
click at [109, 224] on div "SILVER ELITE" at bounding box center [119, 223] width 30 height 7
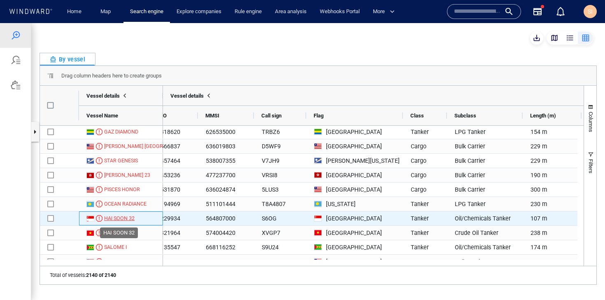
click at [127, 216] on div "HAI SOON 32" at bounding box center [119, 218] width 30 height 7
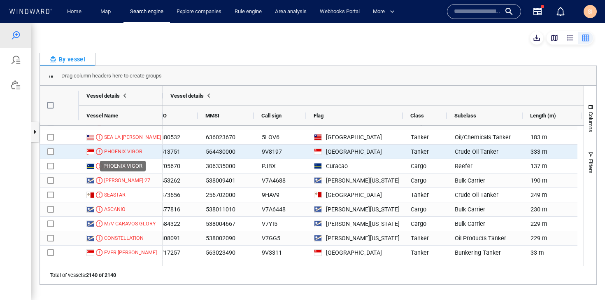
click at [121, 152] on div "PHOENIX VIGOR" at bounding box center [123, 151] width 38 height 7
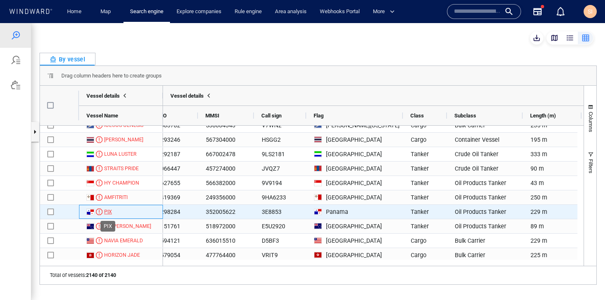
click at [111, 212] on div "PIX" at bounding box center [108, 211] width 8 height 7
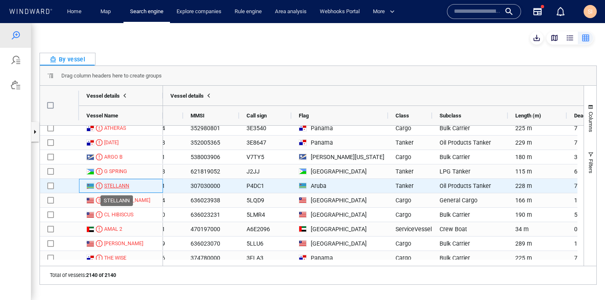
click at [120, 185] on div "STELLANN" at bounding box center [116, 185] width 25 height 7
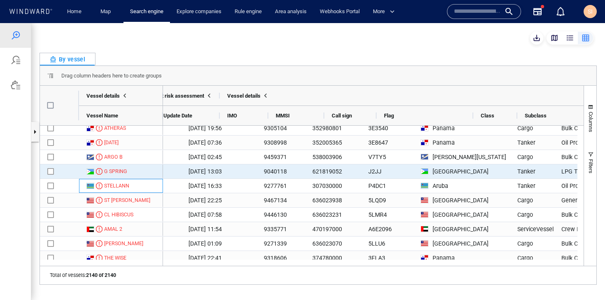
scroll to position [0, 278]
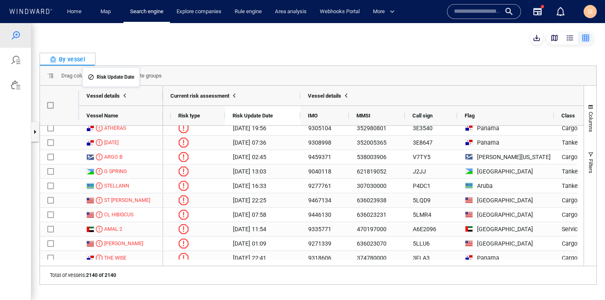
drag, startPoint x: 267, startPoint y: 115, endPoint x: 86, endPoint y: 72, distance: 185.8
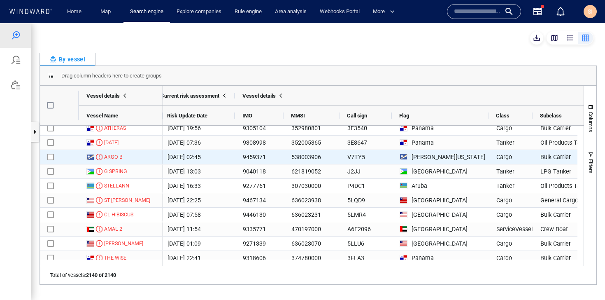
scroll to position [0, 206]
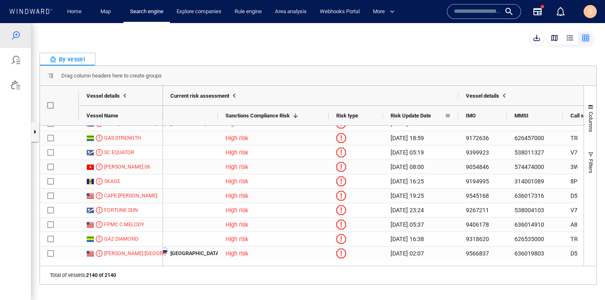
click at [449, 116] on span at bounding box center [448, 115] width 7 height 7
click at [431, 116] on span "Risk Update Date" at bounding box center [411, 115] width 40 height 6
click at [408, 117] on span "Risk Update Date" at bounding box center [411, 115] width 40 height 6
click at [390, 116] on div "Risk Update Date" at bounding box center [420, 115] width 75 height 20
click at [398, 115] on span "Risk Update Date" at bounding box center [411, 115] width 40 height 6
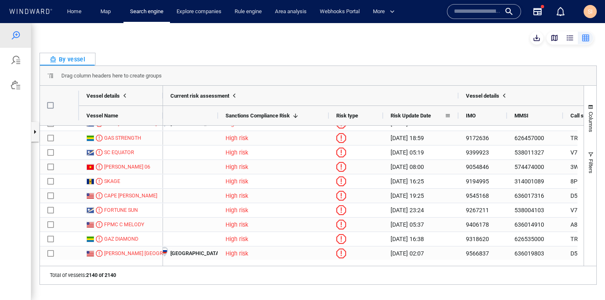
click at [398, 115] on span "Risk Update Date" at bounding box center [411, 115] width 40 height 6
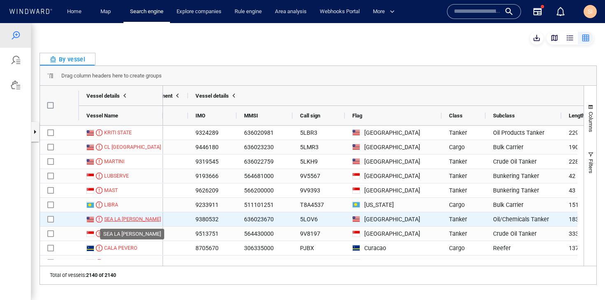
click at [126, 218] on div "SEA LA DONNA" at bounding box center [132, 218] width 57 height 7
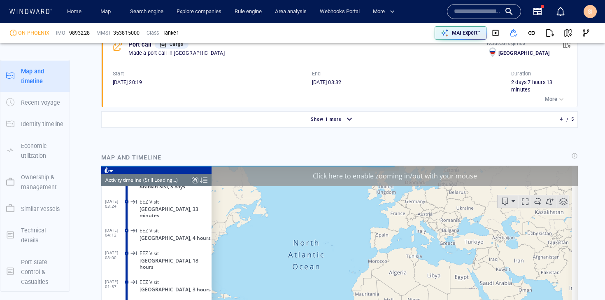
scroll to position [769, 0]
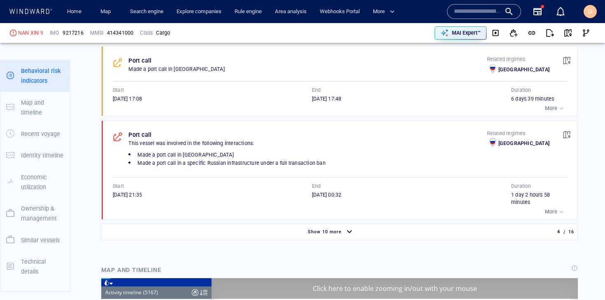
scroll to position [717, 0]
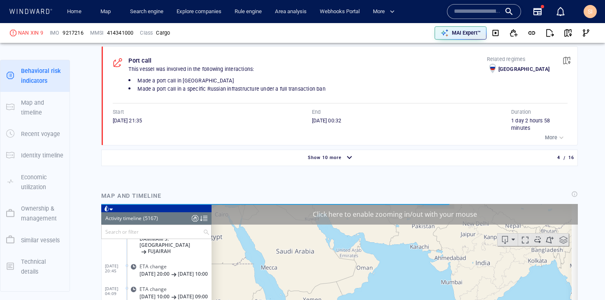
click at [349, 159] on div "button" at bounding box center [349, 158] width 13 height 14
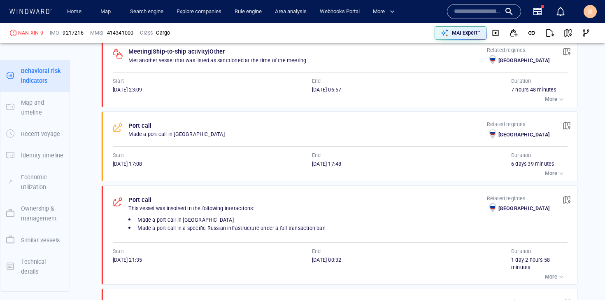
scroll to position [504, 0]
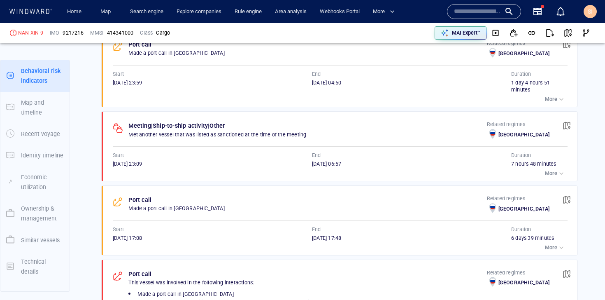
click at [558, 173] on div "button" at bounding box center [562, 173] width 8 height 8
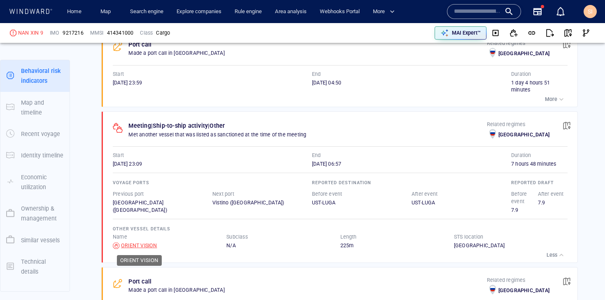
click at [146, 246] on div "ORIENT VISION" at bounding box center [139, 245] width 36 height 7
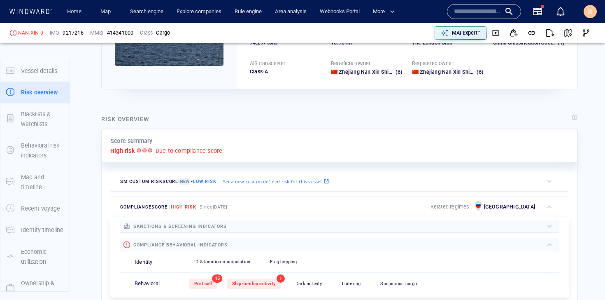
scroll to position [0, 0]
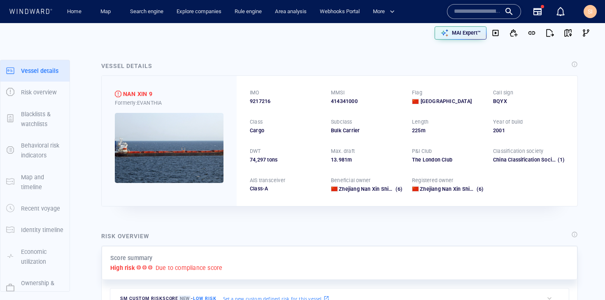
click at [264, 100] on span "9217216" at bounding box center [260, 101] width 21 height 7
click at [264, 99] on span "9217216" at bounding box center [260, 101] width 21 height 7
copy span "9217216"
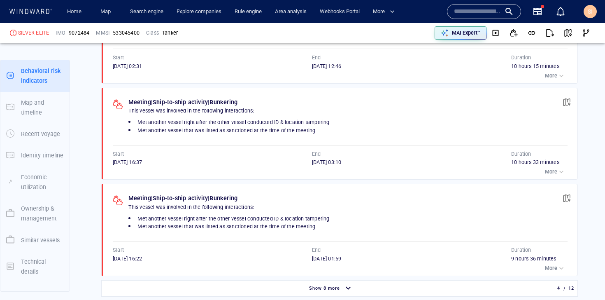
scroll to position [526, 0]
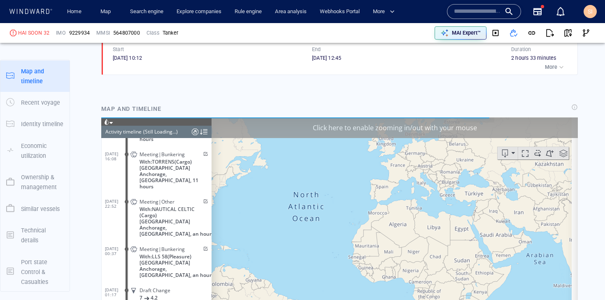
scroll to position [626, 0]
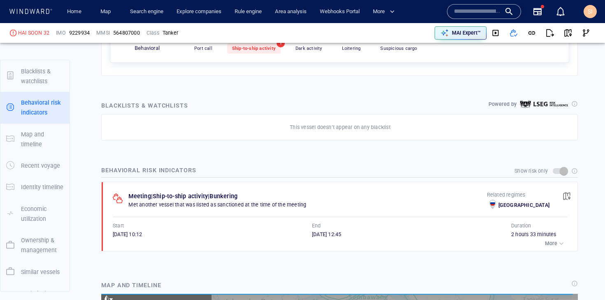
scroll to position [75, 0]
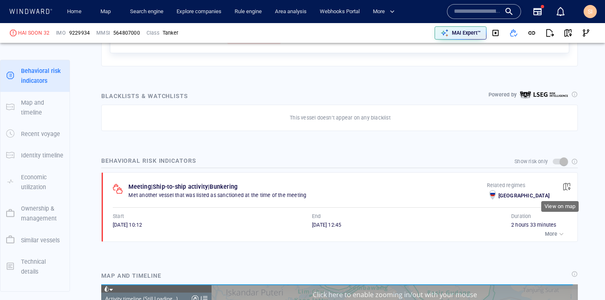
click at [563, 185] on span "button" at bounding box center [567, 186] width 8 height 8
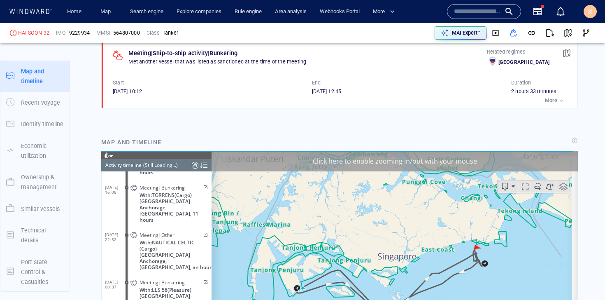
scroll to position [11960, 0]
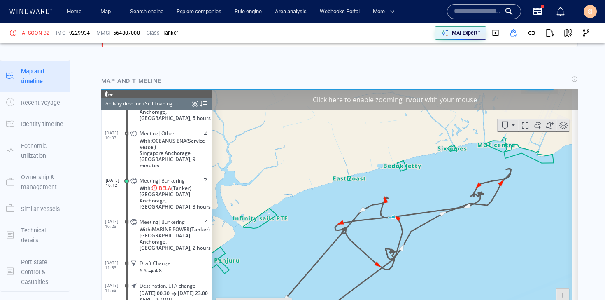
scroll to position [557, 0]
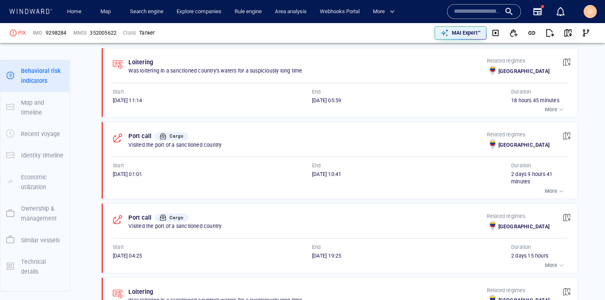
scroll to position [558, 0]
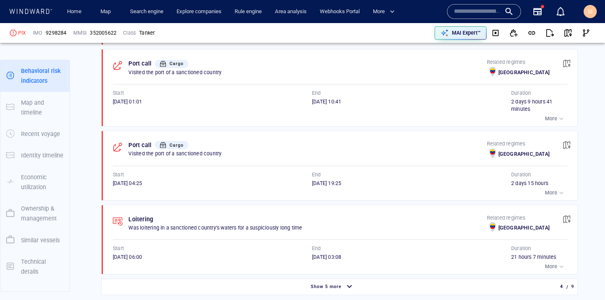
click at [558, 120] on div "button" at bounding box center [562, 118] width 8 height 8
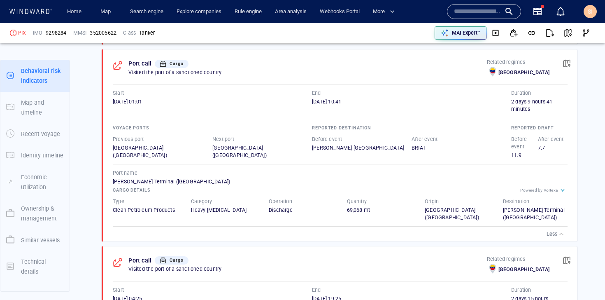
click at [549, 230] on p "Less" at bounding box center [552, 233] width 11 height 7
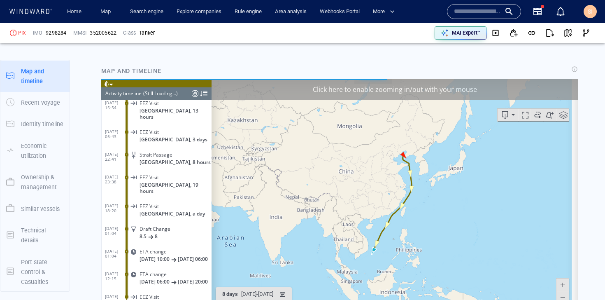
scroll to position [990, 0]
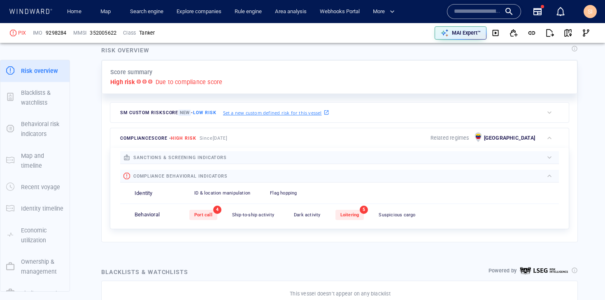
scroll to position [220, 0]
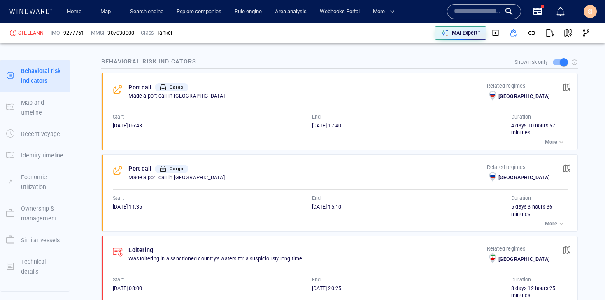
scroll to position [442, 0]
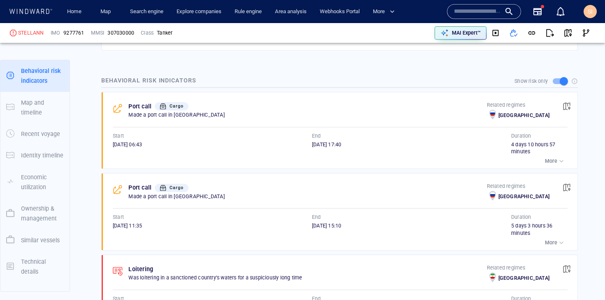
click at [550, 159] on p "More" at bounding box center [551, 160] width 12 height 7
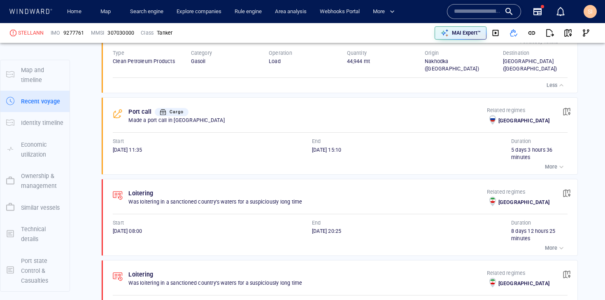
scroll to position [75, 0]
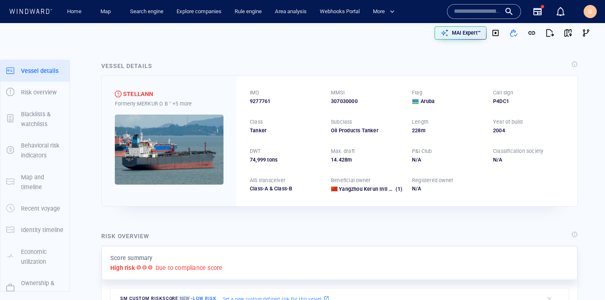
click at [257, 102] on span "9277761" at bounding box center [260, 101] width 21 height 7
copy span "9277761"
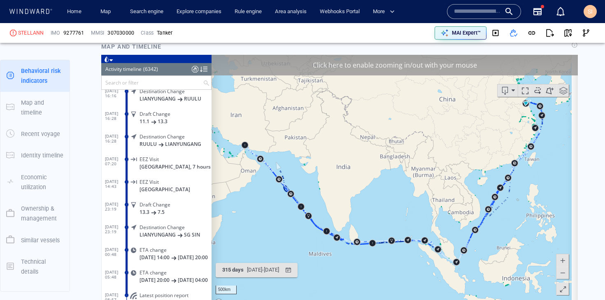
scroll to position [106, 0]
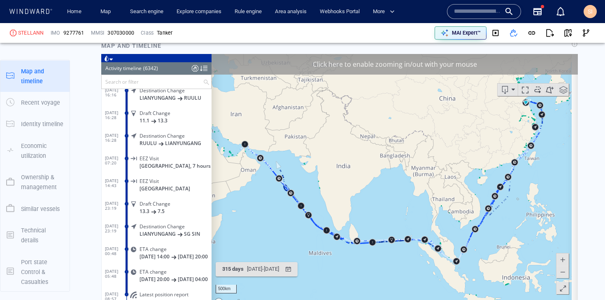
click at [171, 84] on input "text" at bounding box center [152, 82] width 101 height 14
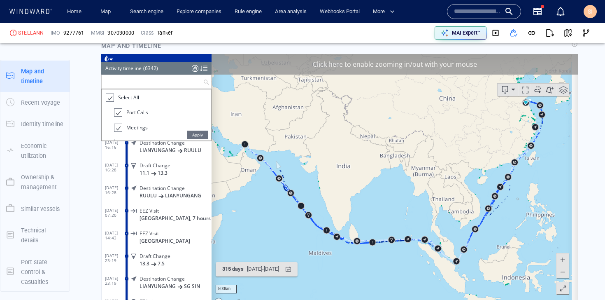
click at [111, 98] on div at bounding box center [109, 97] width 8 height 9
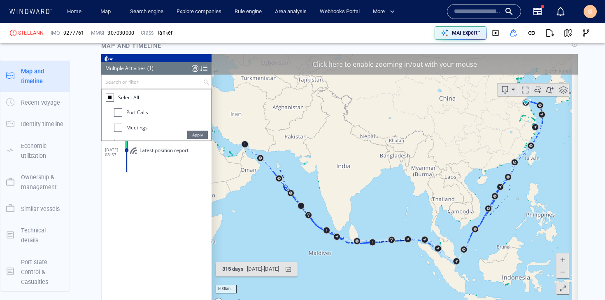
click at [119, 111] on div at bounding box center [118, 112] width 8 height 8
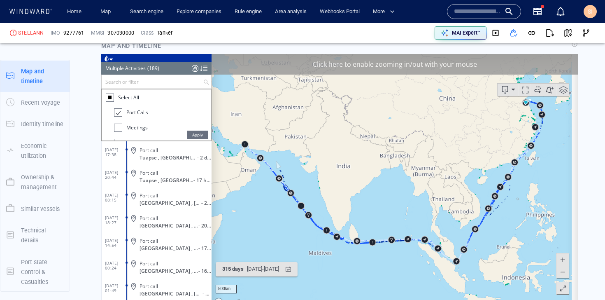
click at [191, 134] on span "Apply" at bounding box center [197, 134] width 21 height 8
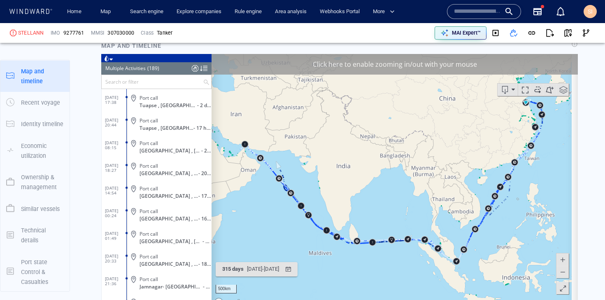
click at [204, 67] on div at bounding box center [203, 68] width 7 height 12
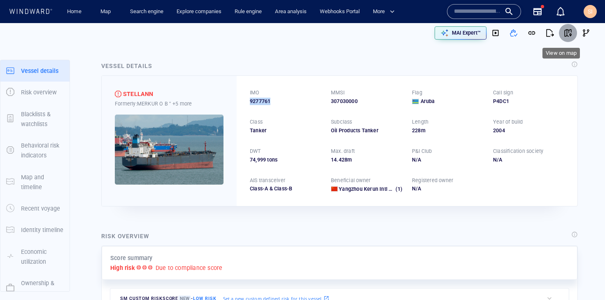
click at [564, 33] on span "button" at bounding box center [568, 33] width 8 height 8
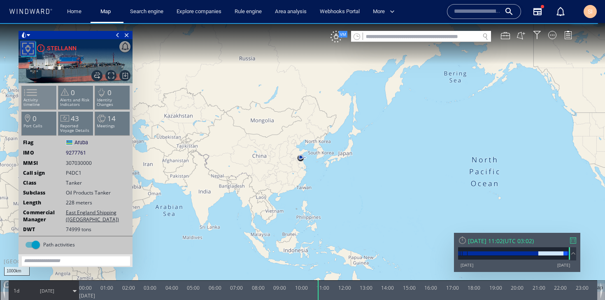
click at [37, 104] on li "Activity timeline" at bounding box center [39, 97] width 35 height 24
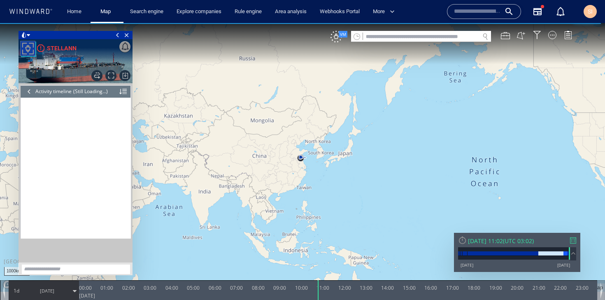
scroll to position [3166, 0]
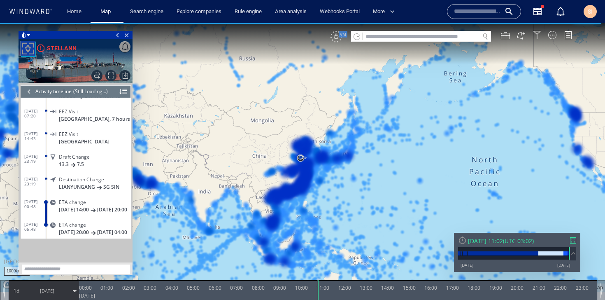
click at [333, 41] on div "VM" at bounding box center [337, 37] width 12 height 12
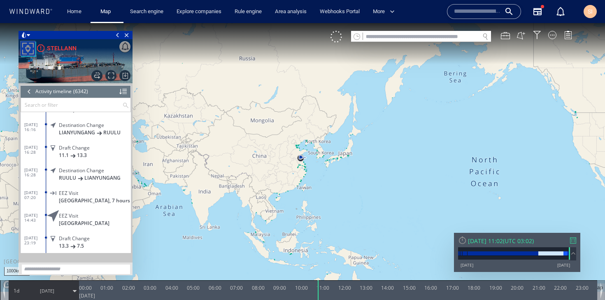
scroll to position [143417, 0]
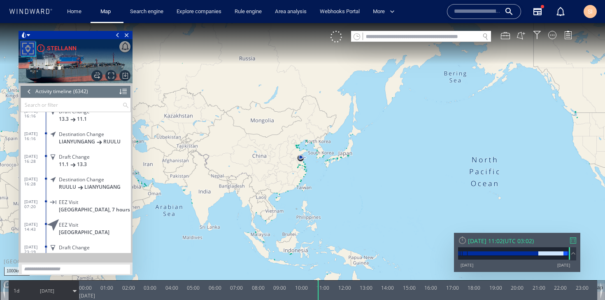
click at [91, 145] on span "LIANYUNGANG" at bounding box center [77, 141] width 36 height 6
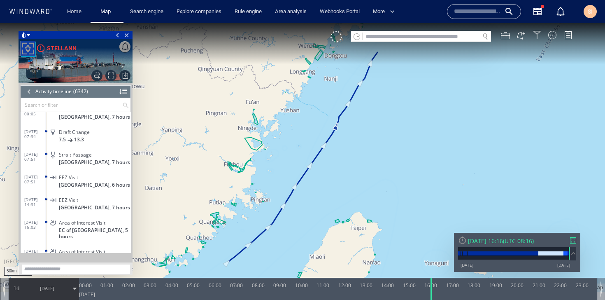
scroll to position [143025, 0]
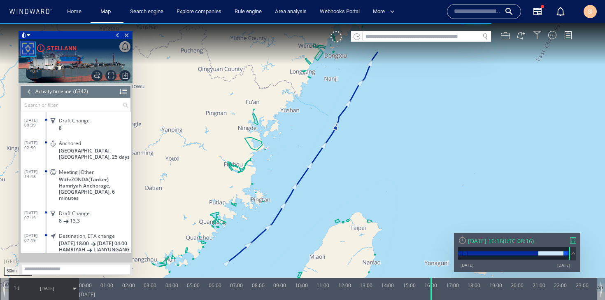
scroll to position [142503, 0]
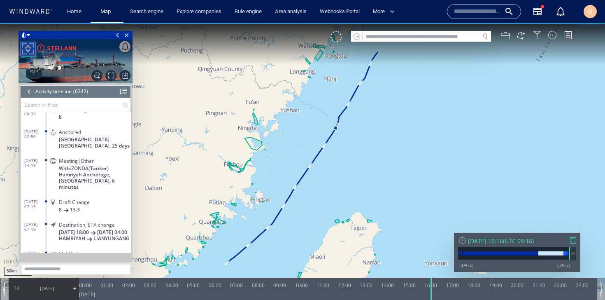
click at [93, 173] on span "Hamriyah Anchorage, [GEOGRAPHIC_DATA], 6 minutes" at bounding box center [95, 180] width 72 height 19
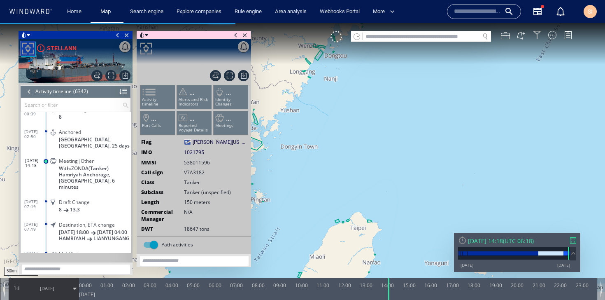
scroll to position [142524, 0]
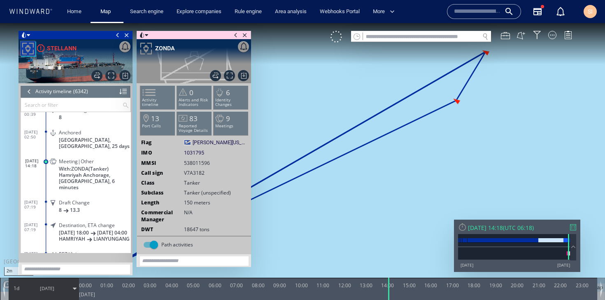
scroll to position [142502, 0]
click at [91, 145] on span "[GEOGRAPHIC_DATA], [GEOGRAPHIC_DATA], 25 days" at bounding box center [95, 144] width 72 height 12
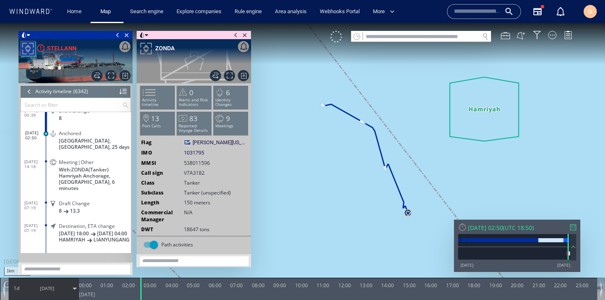
drag, startPoint x: 309, startPoint y: 202, endPoint x: 367, endPoint y: 185, distance: 61.0
click at [367, 185] on canvas "Map" at bounding box center [302, 157] width 605 height 269
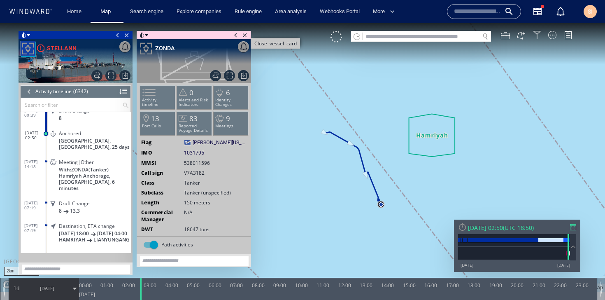
click at [248, 38] on span "Close vessel card" at bounding box center [245, 35] width 9 height 8
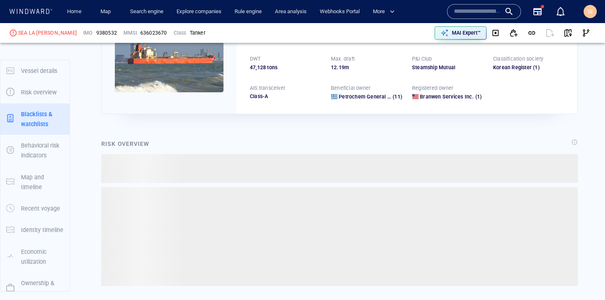
scroll to position [413, 0]
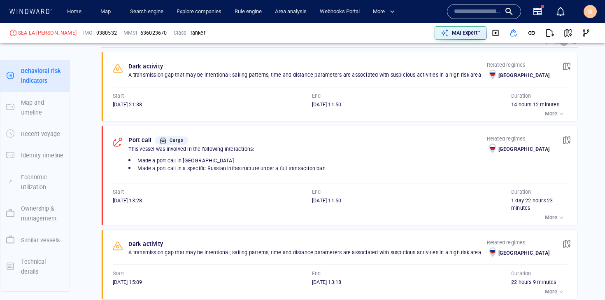
scroll to position [517, 0]
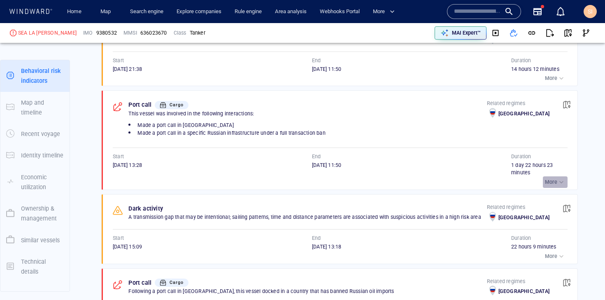
click at [548, 180] on p "More" at bounding box center [551, 181] width 12 height 7
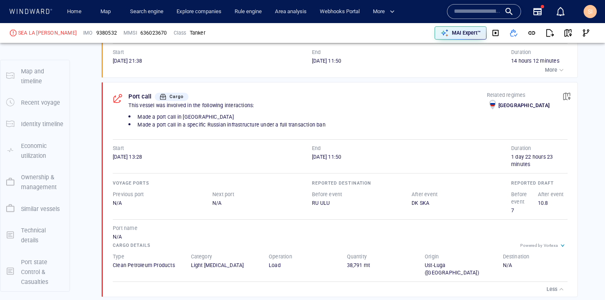
scroll to position [75, 0]
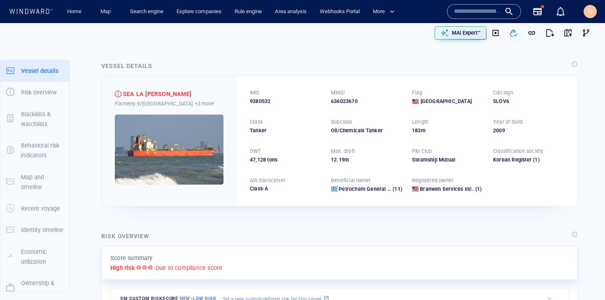
click at [261, 102] on span "9380532" at bounding box center [260, 101] width 21 height 7
copy span "9380532"
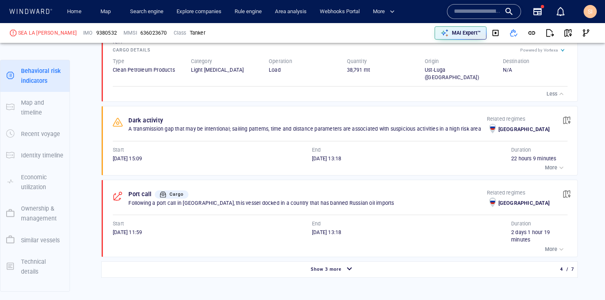
scroll to position [831, 0]
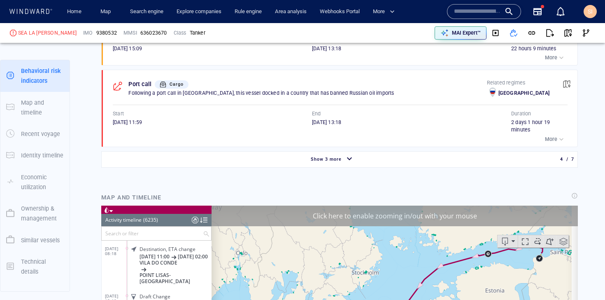
click at [558, 143] on div "button" at bounding box center [562, 139] width 8 height 8
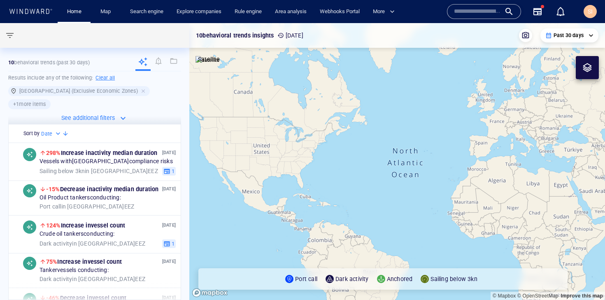
click at [481, 11] on input "text" at bounding box center [477, 11] width 47 height 12
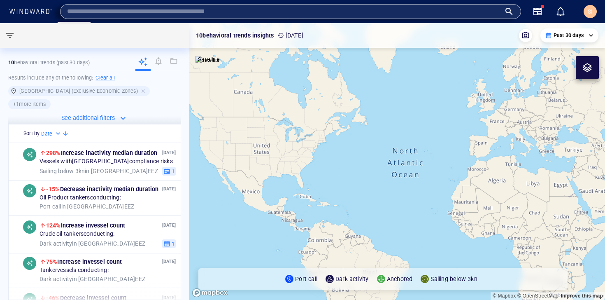
paste input "**********"
type input "**********"
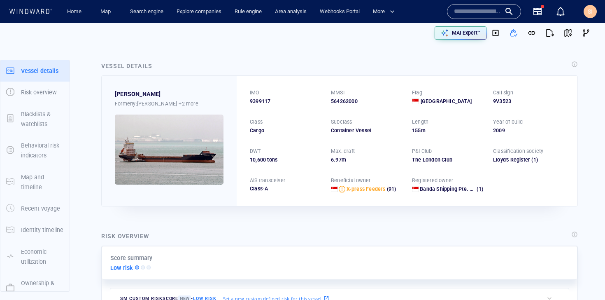
click at [264, 101] on span "9399117" at bounding box center [260, 101] width 21 height 7
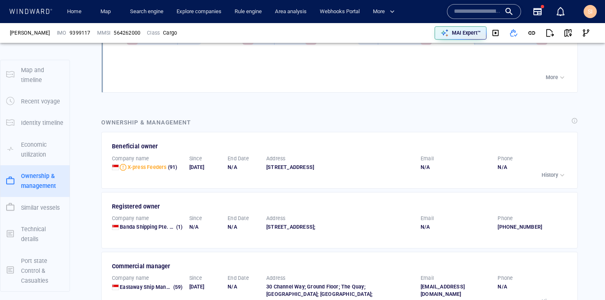
scroll to position [1119, 0]
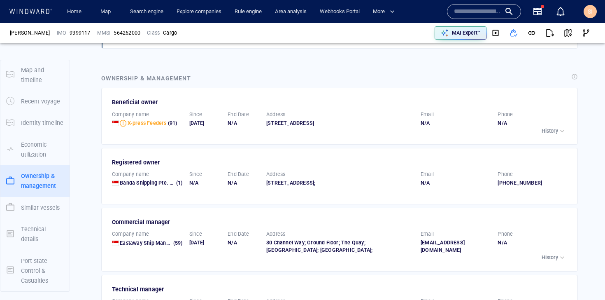
click at [542, 127] on p "History" at bounding box center [550, 130] width 16 height 7
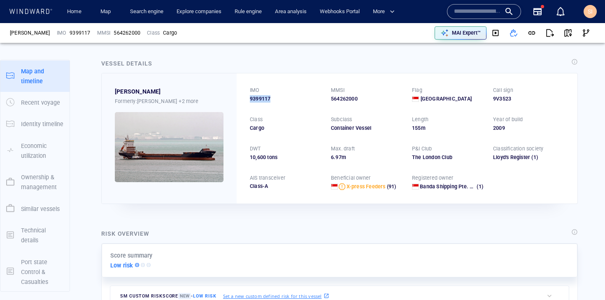
scroll to position [0, 0]
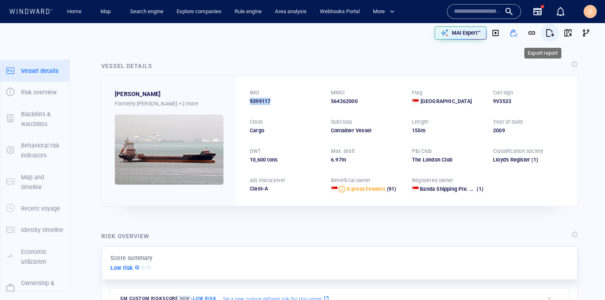
click at [546, 32] on span "button" at bounding box center [550, 33] width 8 height 8
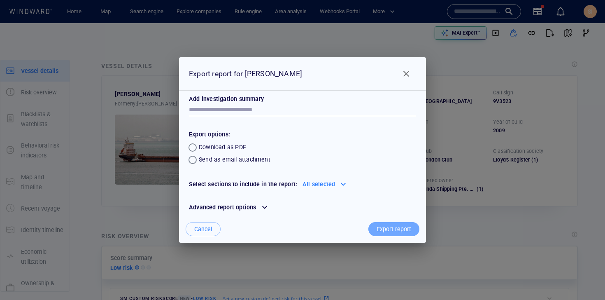
click at [392, 226] on div "Export report" at bounding box center [394, 229] width 38 height 14
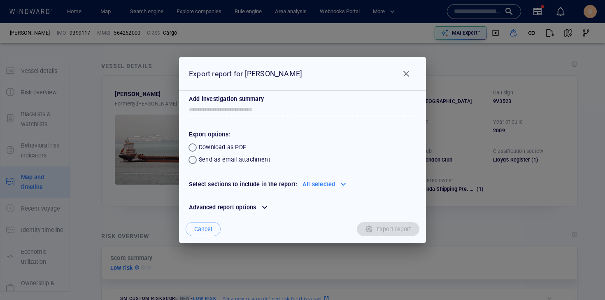
scroll to position [106, 0]
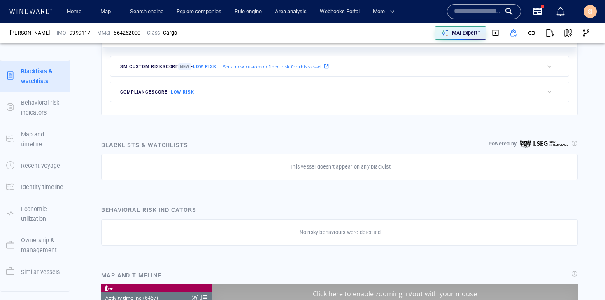
scroll to position [3579, 0]
click at [476, 9] on input "text" at bounding box center [477, 11] width 47 height 12
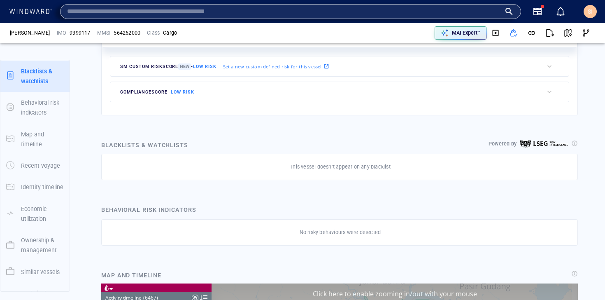
paste input "**********"
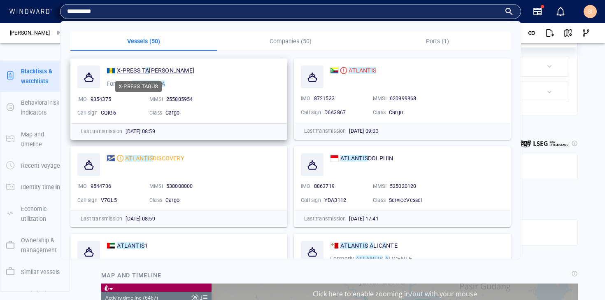
click at [150, 69] on span "GUS" at bounding box center [171, 70] width 45 height 7
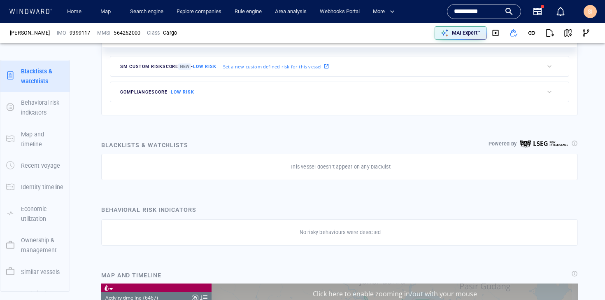
click at [483, 10] on input "**********" at bounding box center [477, 11] width 47 height 12
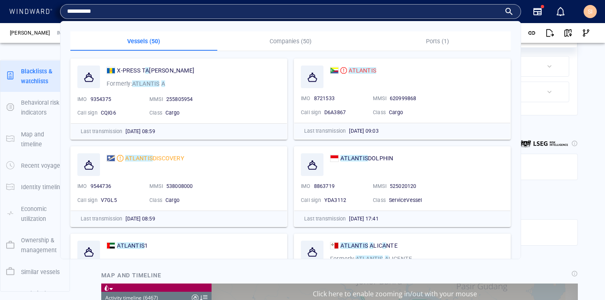
paste input "******"
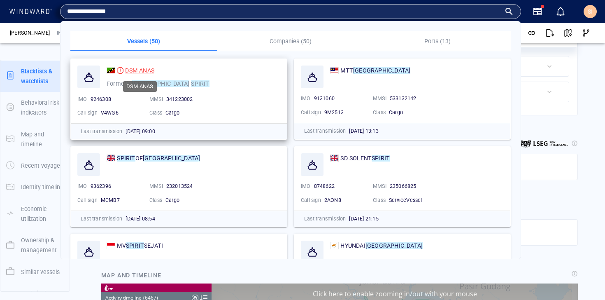
type input "**********"
click at [152, 72] on span "DSM ANAS" at bounding box center [139, 70] width 29 height 7
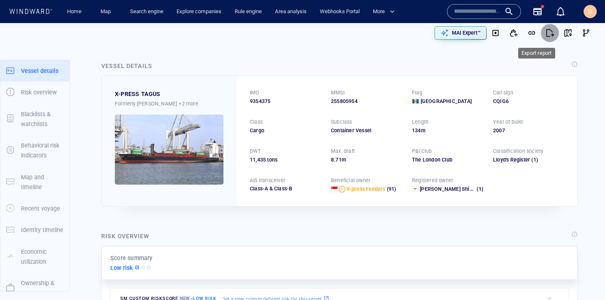
click at [546, 32] on span "button" at bounding box center [550, 33] width 8 height 8
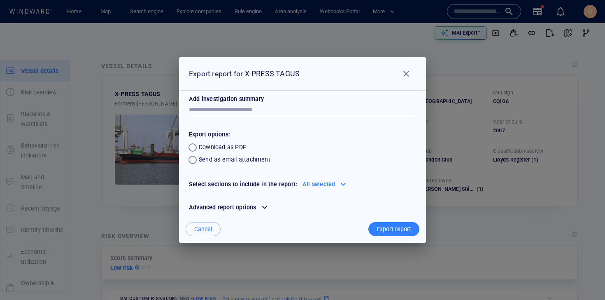
click at [397, 228] on div "Export report" at bounding box center [394, 229] width 38 height 14
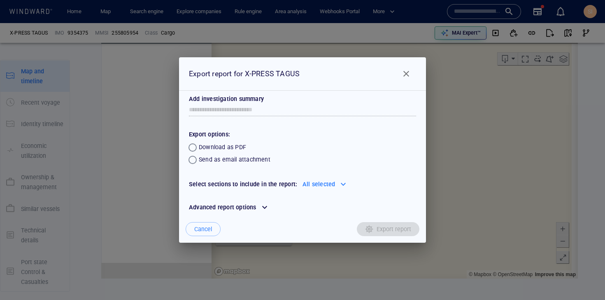
scroll to position [5444, 0]
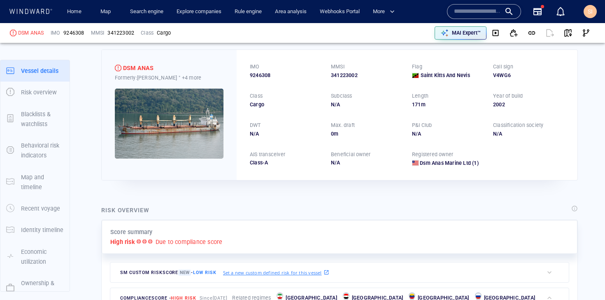
scroll to position [21, 0]
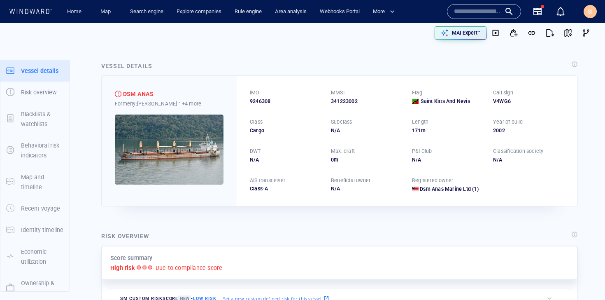
click at [254, 102] on span "9246308" at bounding box center [260, 101] width 21 height 7
copy span "9246308"
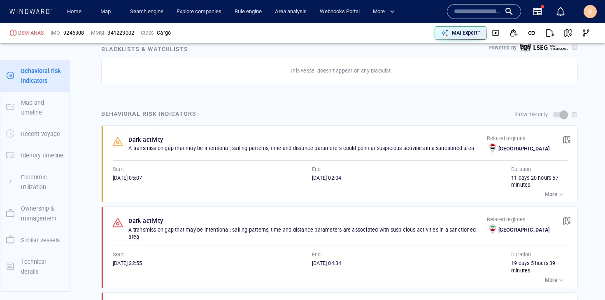
scroll to position [438, 0]
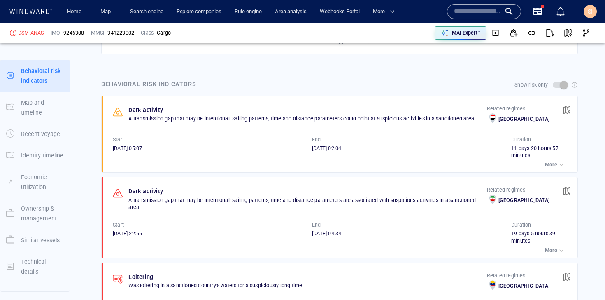
click at [400, 75] on div "Behavioral risk indicators Show risk only Dark activity A transmission gap that…" at bounding box center [340, 256] width 490 height 369
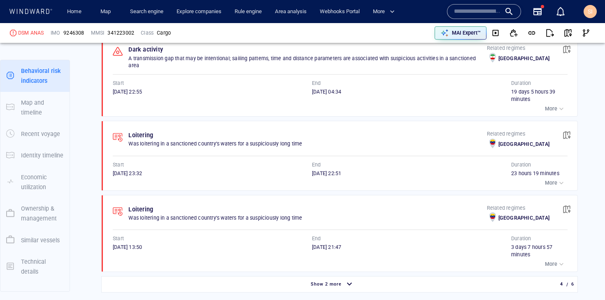
scroll to position [508, 0]
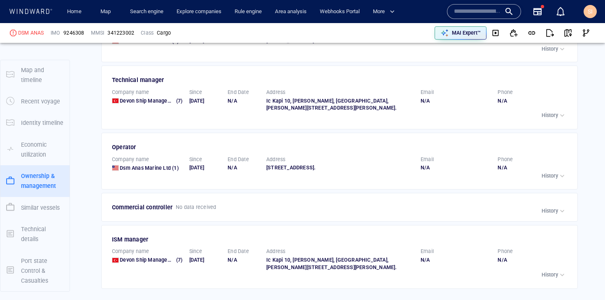
scroll to position [1602, 0]
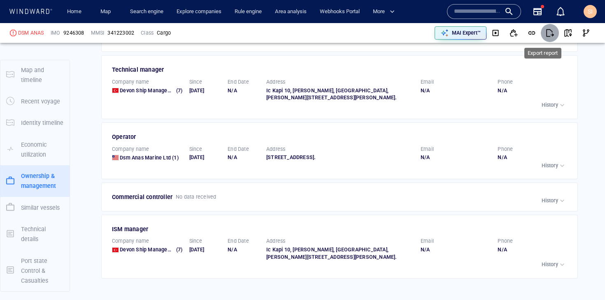
click at [547, 34] on span "button" at bounding box center [550, 33] width 8 height 8
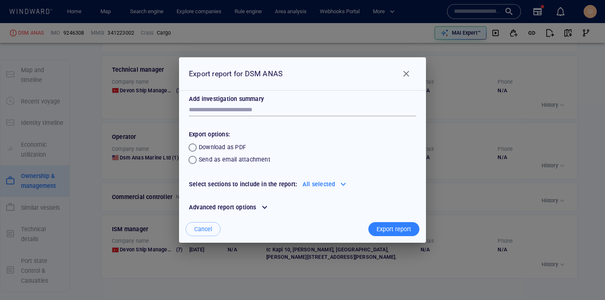
click at [392, 234] on div "Export report" at bounding box center [394, 229] width 38 height 14
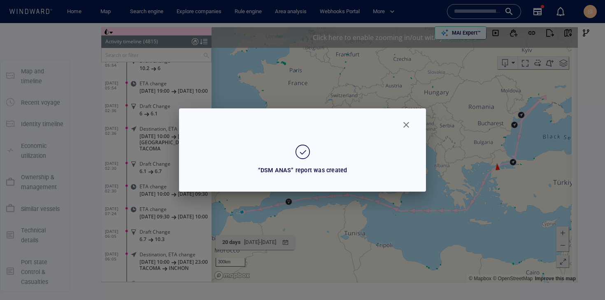
scroll to position [0, 0]
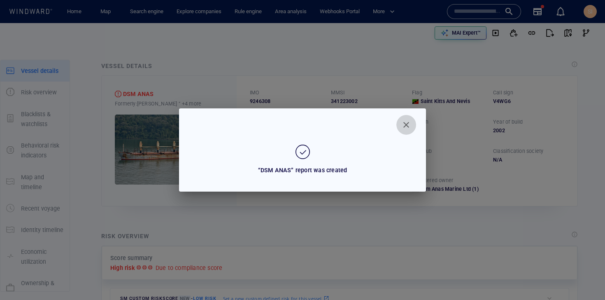
click at [408, 126] on span "Close" at bounding box center [407, 125] width 10 height 10
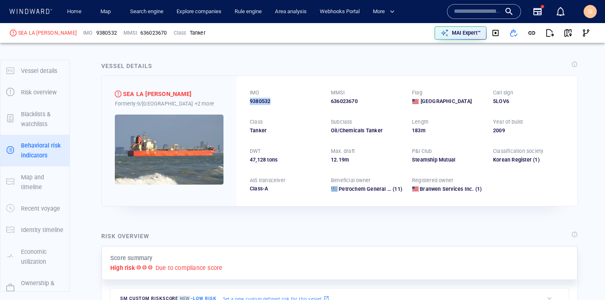
scroll to position [75, 0]
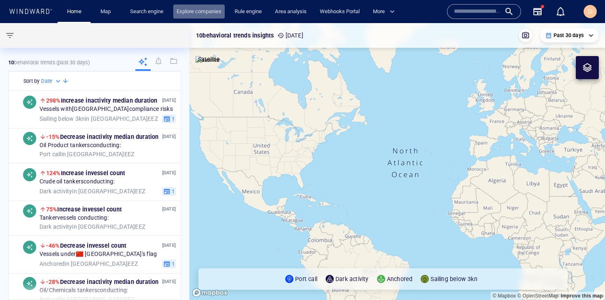
click at [203, 11] on link "Explore companies" at bounding box center [198, 12] width 51 height 14
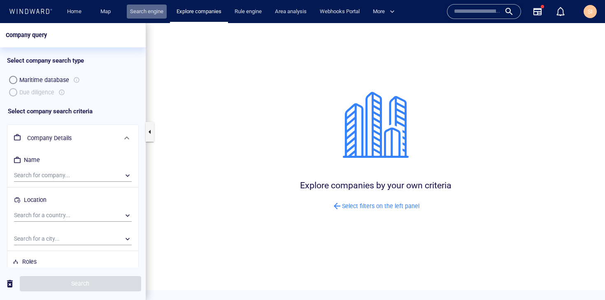
click at [155, 13] on link "Search engine" at bounding box center [147, 12] width 40 height 14
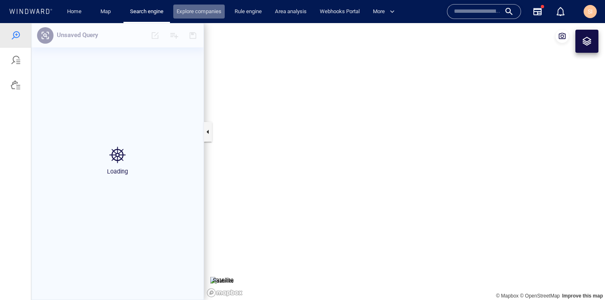
click at [196, 16] on link "Explore companies" at bounding box center [198, 12] width 51 height 14
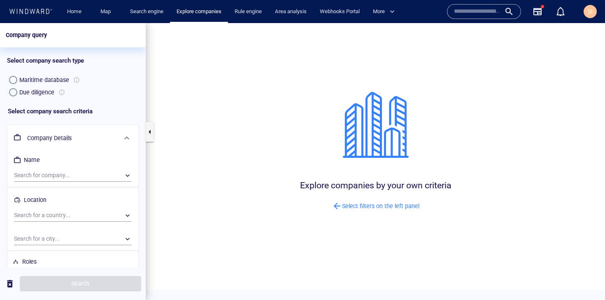
click at [29, 91] on div "Due diligence" at bounding box center [36, 92] width 35 height 10
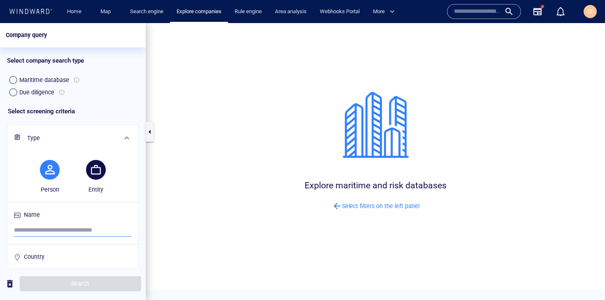
click at [71, 231] on input "search" at bounding box center [73, 230] width 118 height 12
click at [10, 165] on div "Person Entity" at bounding box center [73, 175] width 134 height 56
click at [101, 173] on button "button" at bounding box center [96, 170] width 20 height 20
click at [96, 230] on input "search" at bounding box center [73, 230] width 118 height 12
paste input "**********"
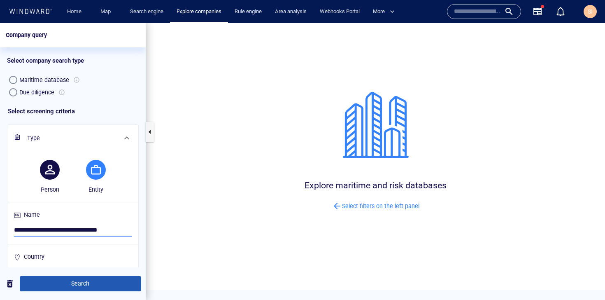
type input "**********"
click at [88, 286] on span "Search" at bounding box center [80, 283] width 108 height 10
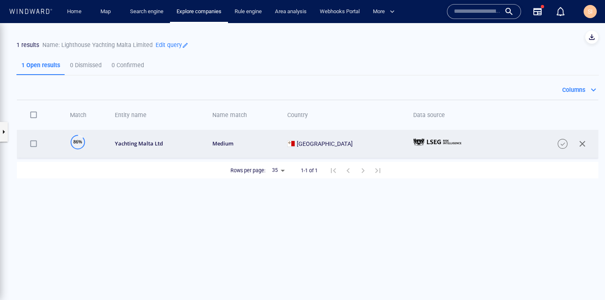
click at [171, 152] on td "yachting malta ltd" at bounding box center [154, 144] width 97 height 28
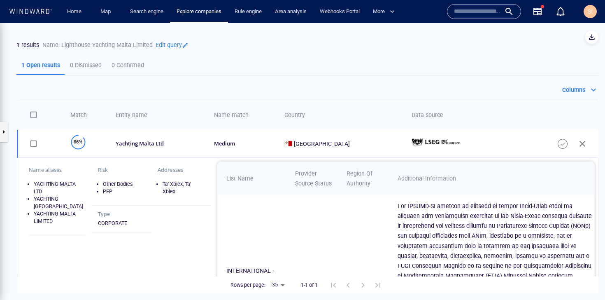
click at [398, 215] on p at bounding box center [495, 306] width 195 height 210
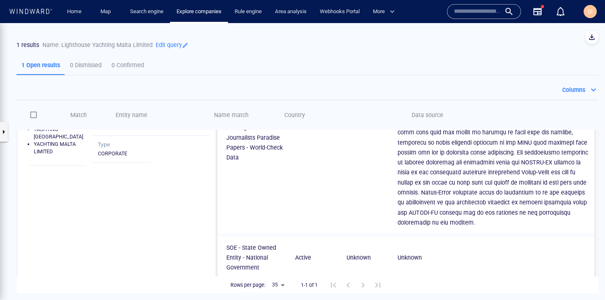
scroll to position [106, 0]
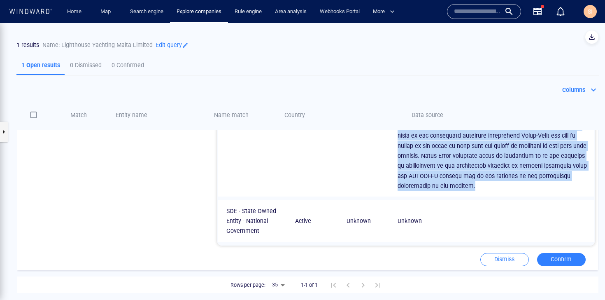
click at [551, 179] on p at bounding box center [495, 86] width 195 height 210
copy p "The PPICIJ-WC keyword is designed to assist World-Check users in checking for i…"
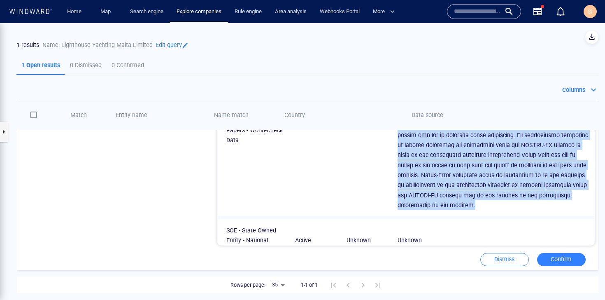
scroll to position [67, 0]
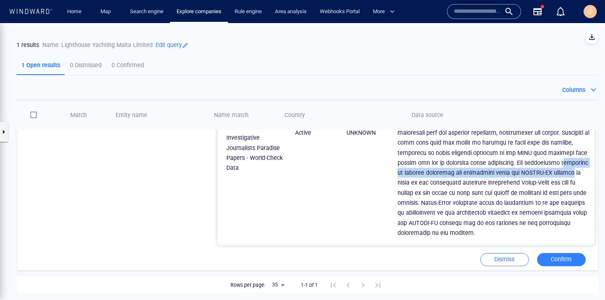
drag, startPoint x: 416, startPoint y: 184, endPoint x: 419, endPoint y: 191, distance: 7.6
click at [419, 191] on p at bounding box center [495, 133] width 195 height 210
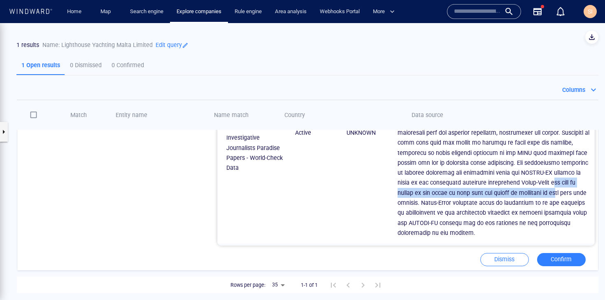
drag, startPoint x: 420, startPoint y: 201, endPoint x: 420, endPoint y: 214, distance: 12.8
click at [420, 214] on p at bounding box center [495, 133] width 195 height 210
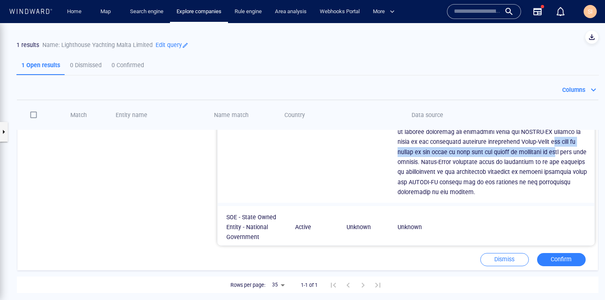
scroll to position [130, 0]
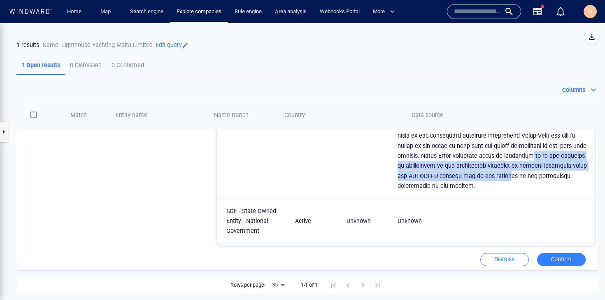
drag, startPoint x: 410, startPoint y: 158, endPoint x: 410, endPoint y: 183, distance: 25.1
click at [410, 183] on p at bounding box center [495, 86] width 195 height 210
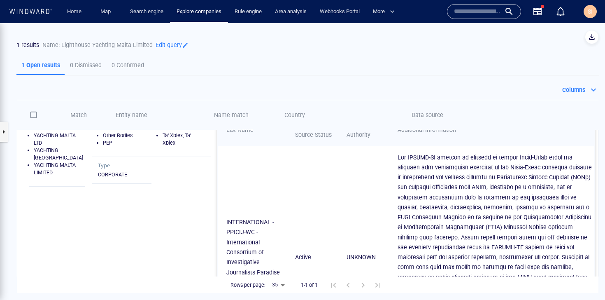
scroll to position [38, 0]
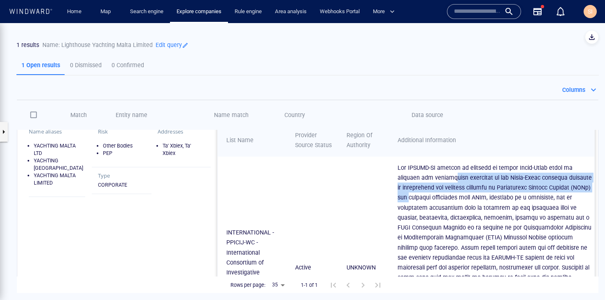
drag, startPoint x: 435, startPoint y: 192, endPoint x: 437, endPoint y: 204, distance: 12.1
click at [437, 204] on p at bounding box center [495, 267] width 195 height 210
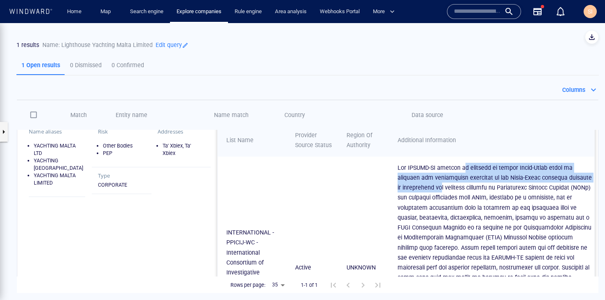
drag, startPoint x: 448, startPoint y: 181, endPoint x: 445, endPoint y: 198, distance: 17.1
click at [445, 198] on p at bounding box center [495, 267] width 195 height 210
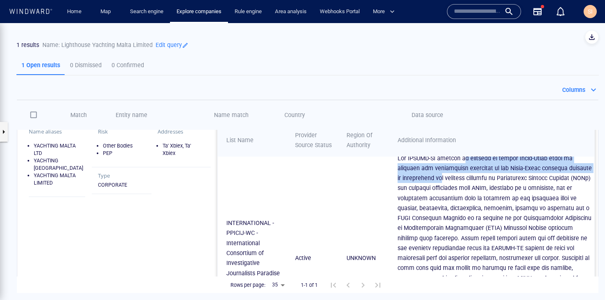
scroll to position [22, 0]
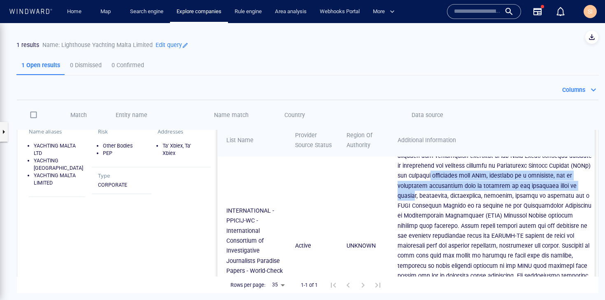
drag, startPoint x: 453, startPoint y: 187, endPoint x: 453, endPoint y: 209, distance: 21.8
click at [453, 209] on p at bounding box center [495, 245] width 195 height 210
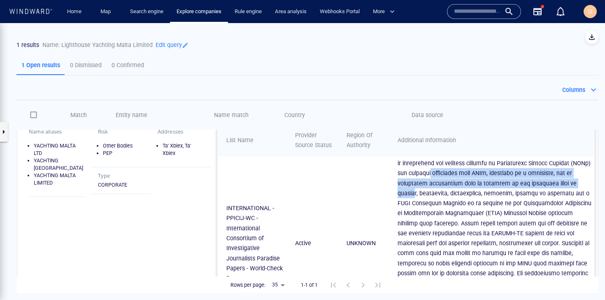
scroll to position [32, 0]
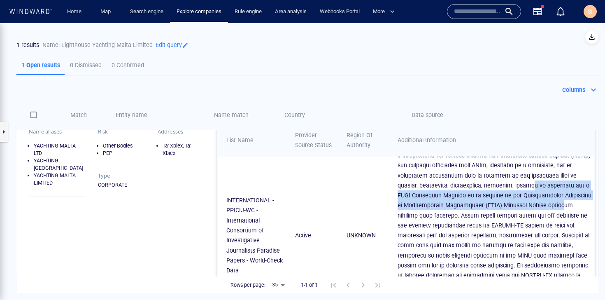
drag, startPoint x: 400, startPoint y: 203, endPoint x: 417, endPoint y: 223, distance: 26.3
click at [417, 223] on p at bounding box center [495, 235] width 195 height 210
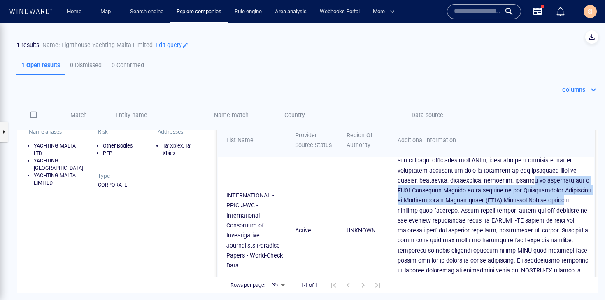
scroll to position [44, 0]
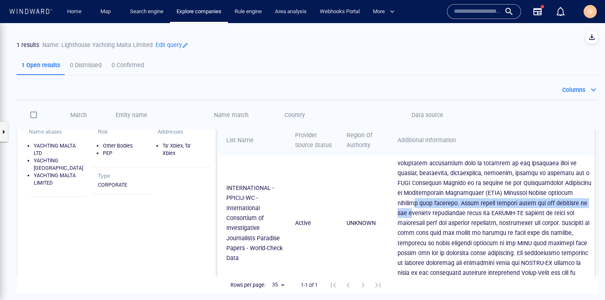
drag, startPoint x: 441, startPoint y: 211, endPoint x: 441, endPoint y: 224, distance: 13.2
click at [441, 224] on p at bounding box center [495, 223] width 195 height 210
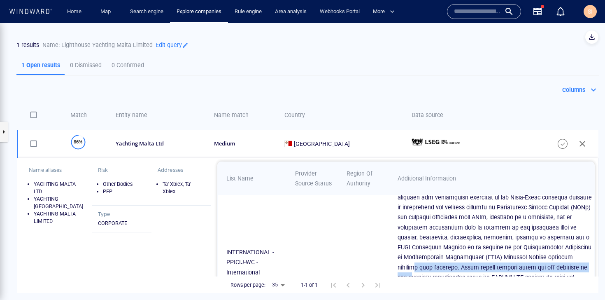
scroll to position [20, 0]
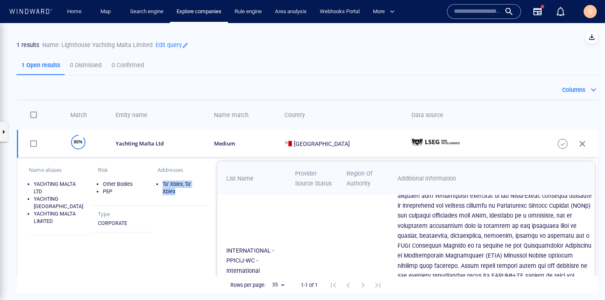
drag, startPoint x: 159, startPoint y: 184, endPoint x: 171, endPoint y: 191, distance: 14.4
click at [171, 191] on li "Ta' Xbiex, Ta' Xbiex" at bounding box center [184, 187] width 42 height 15
copy li "Ta' Xbiex, Ta' Xbiex"
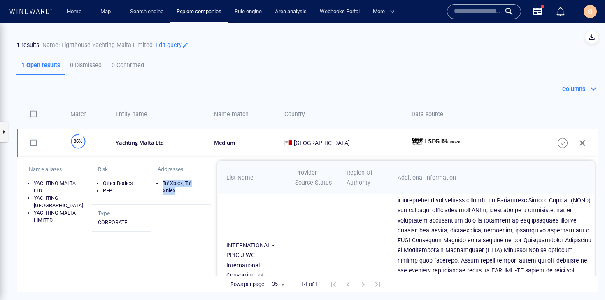
scroll to position [7, 0]
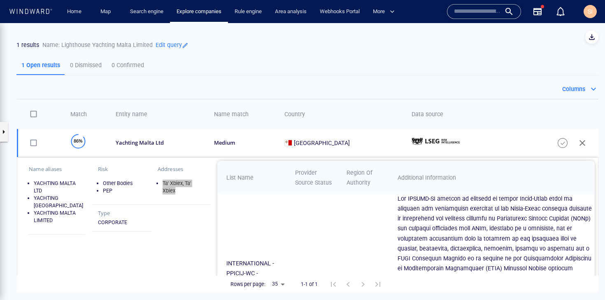
click at [467, 16] on input "text" at bounding box center [477, 11] width 47 height 12
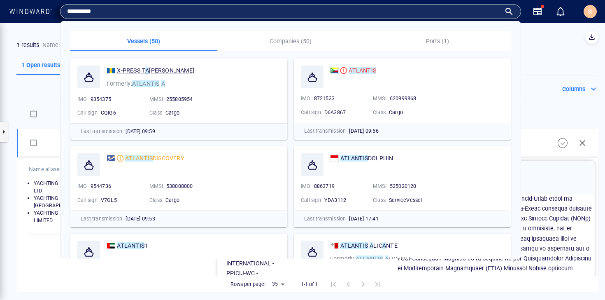
type input "**********"
click at [156, 69] on span "[PERSON_NAME]" at bounding box center [171, 70] width 45 height 7
click at [140, 70] on button "0 Confirmed" at bounding box center [128, 65] width 42 height 20
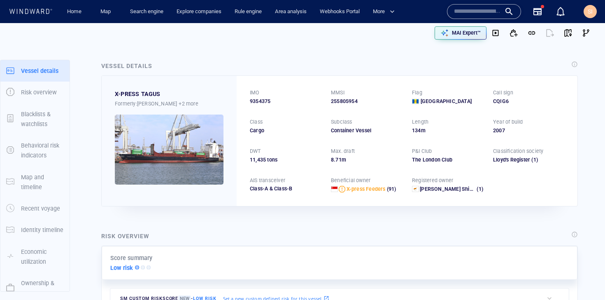
click at [537, 66] on div "Vessel details" at bounding box center [340, 66] width 480 height 14
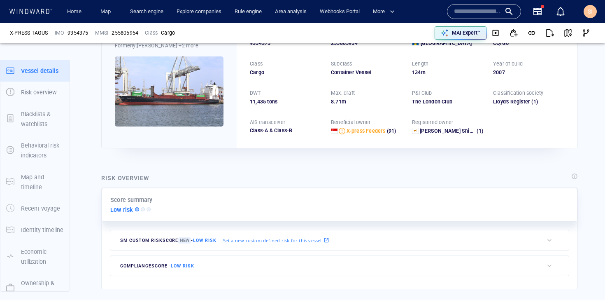
scroll to position [21, 0]
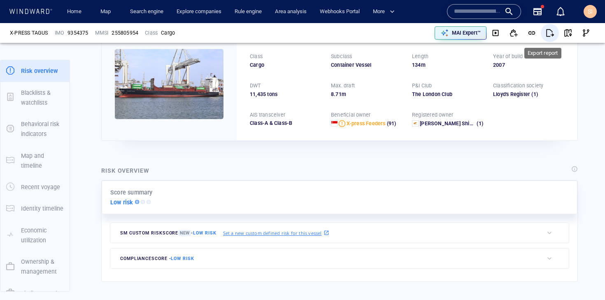
click at [546, 29] on span "button" at bounding box center [550, 33] width 8 height 8
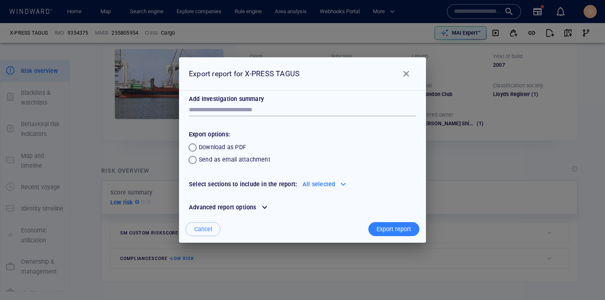
click at [391, 230] on div "Export report" at bounding box center [394, 229] width 38 height 14
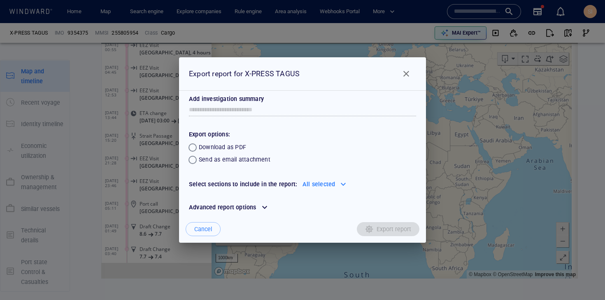
scroll to position [5458, 0]
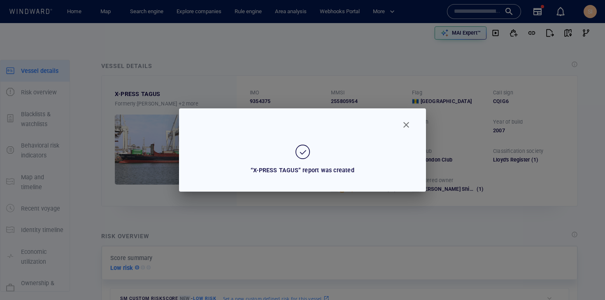
click at [407, 121] on span "Close" at bounding box center [407, 125] width 10 height 10
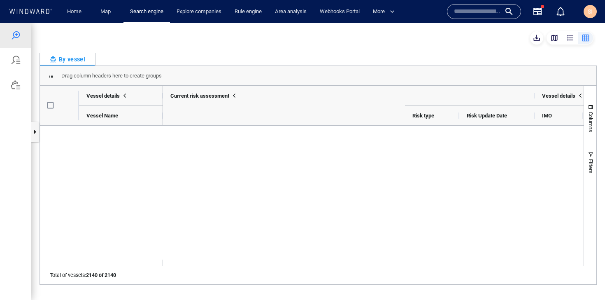
scroll to position [0, 347]
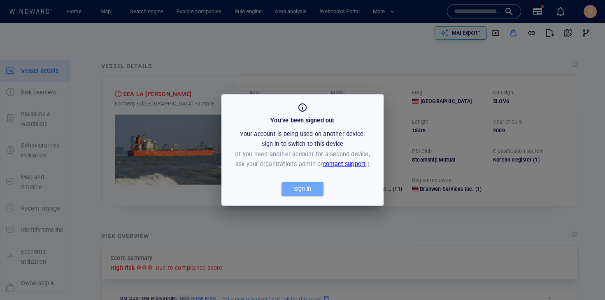
click at [311, 190] on div "Sign in" at bounding box center [302, 189] width 21 height 14
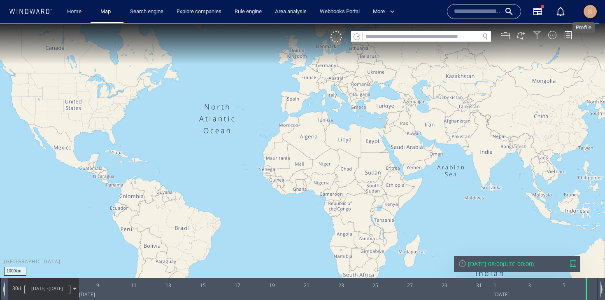
click at [591, 15] on div "SI" at bounding box center [590, 12] width 5 height 10
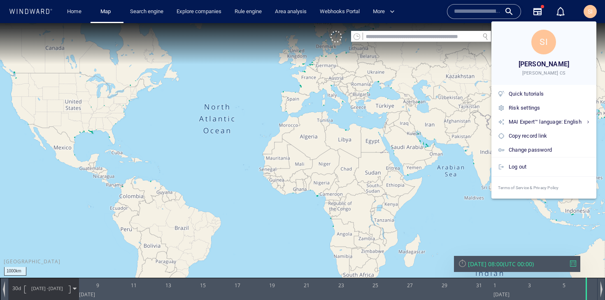
click at [368, 143] on div at bounding box center [302, 150] width 605 height 300
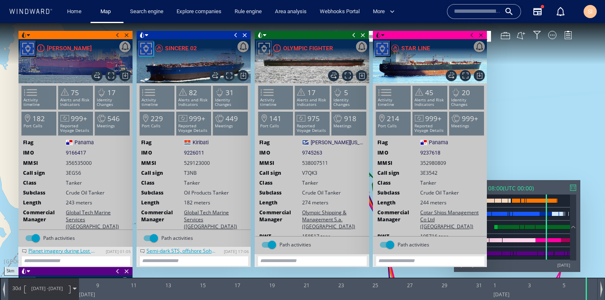
click at [473, 36] on span at bounding box center [472, 35] width 9 height 8
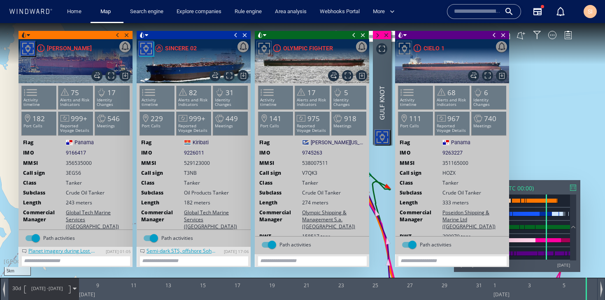
click at [352, 37] on span at bounding box center [354, 35] width 9 height 8
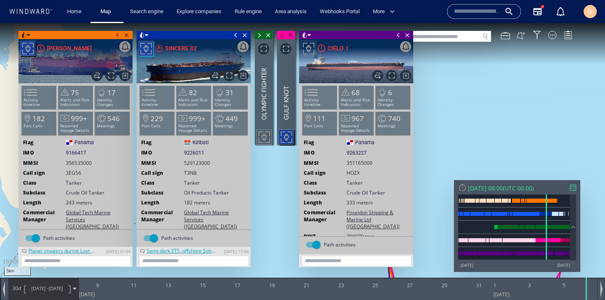
click at [398, 36] on span at bounding box center [398, 35] width 9 height 8
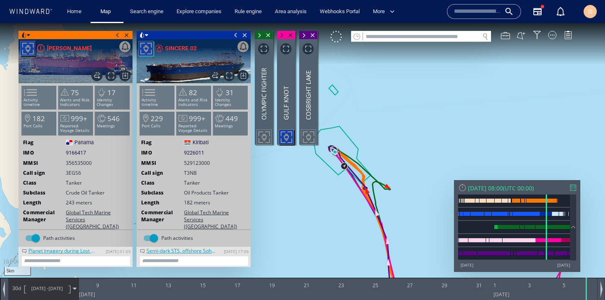
click at [236, 36] on span at bounding box center [235, 35] width 9 height 8
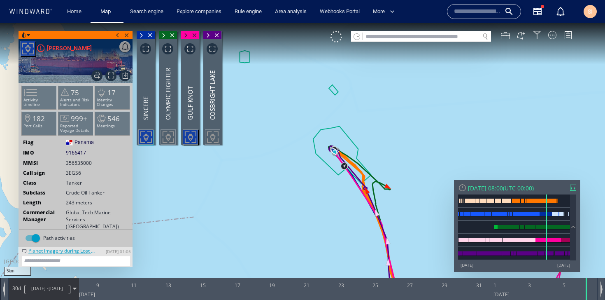
click at [119, 35] on span at bounding box center [117, 35] width 9 height 8
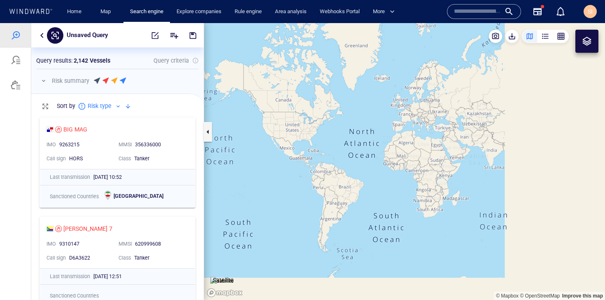
scroll to position [6, 7]
